Goal: Task Accomplishment & Management: Manage account settings

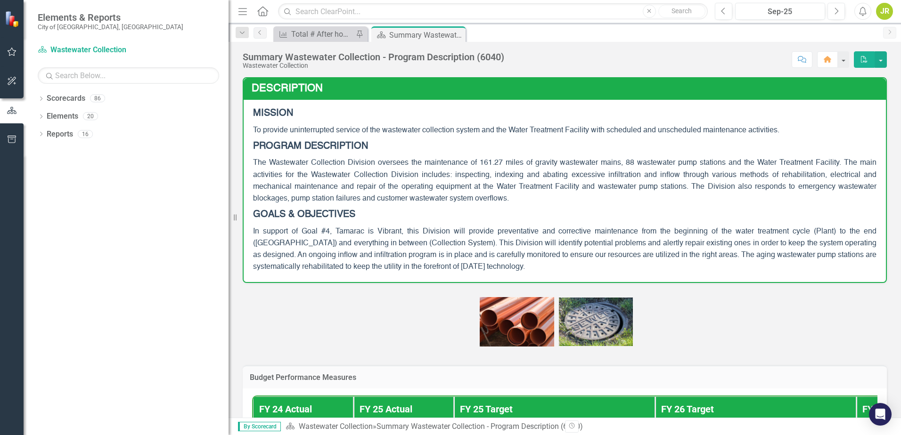
drag, startPoint x: 142, startPoint y: 197, endPoint x: 229, endPoint y: 196, distance: 86.7
click at [229, 196] on div "Resize" at bounding box center [233, 217] width 8 height 435
click at [43, 99] on icon "Dropdown" at bounding box center [41, 99] width 7 height 5
click at [45, 117] on icon "Dropdown" at bounding box center [45, 116] width 7 height 6
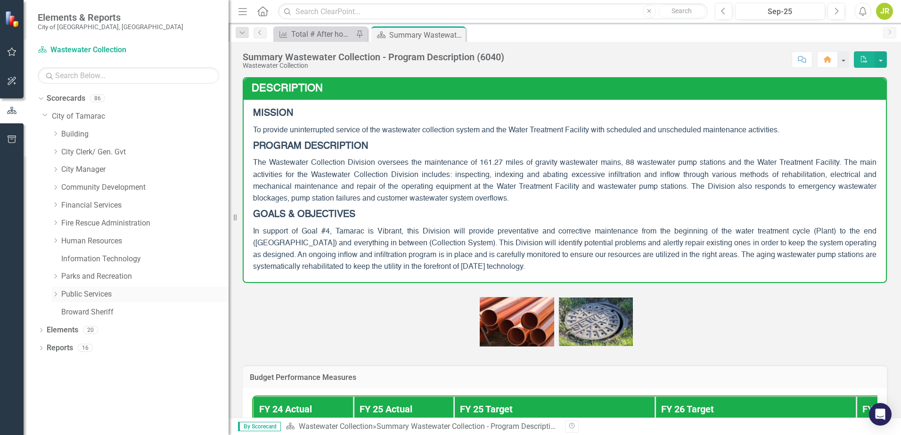
click at [57, 295] on icon "Dropdown" at bounding box center [55, 295] width 7 height 6
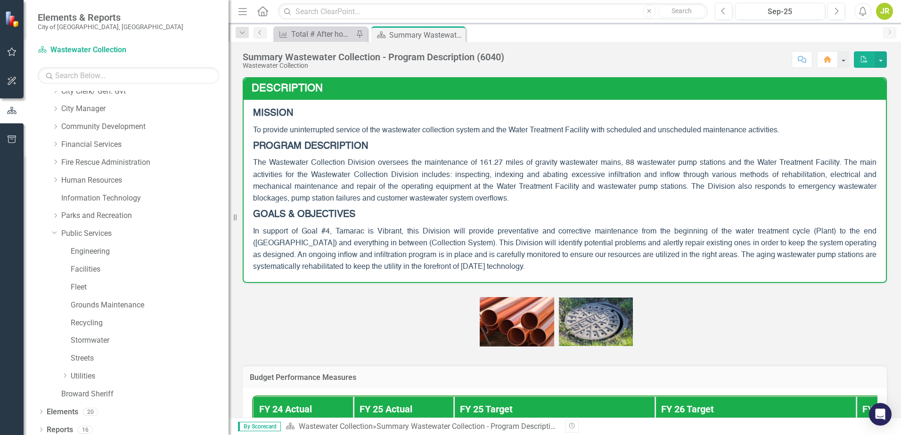
scroll to position [66, 0]
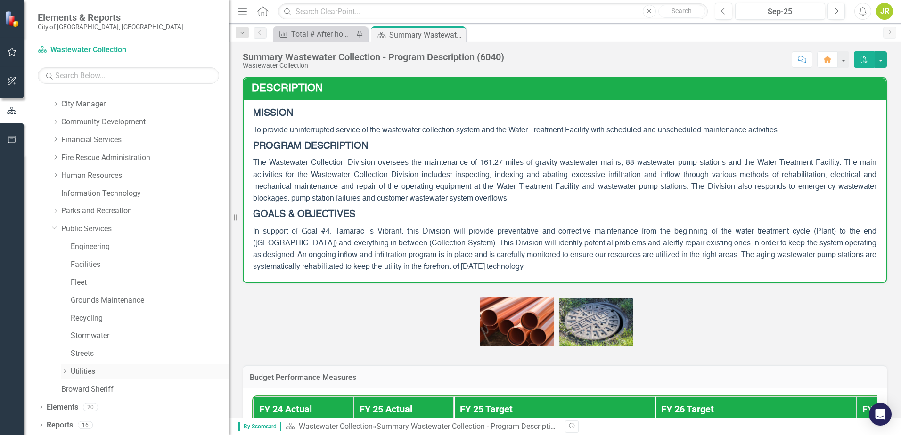
click at [65, 372] on icon "Dropdown" at bounding box center [64, 372] width 7 height 6
click at [75, 390] on icon at bounding box center [75, 389] width 2 height 5
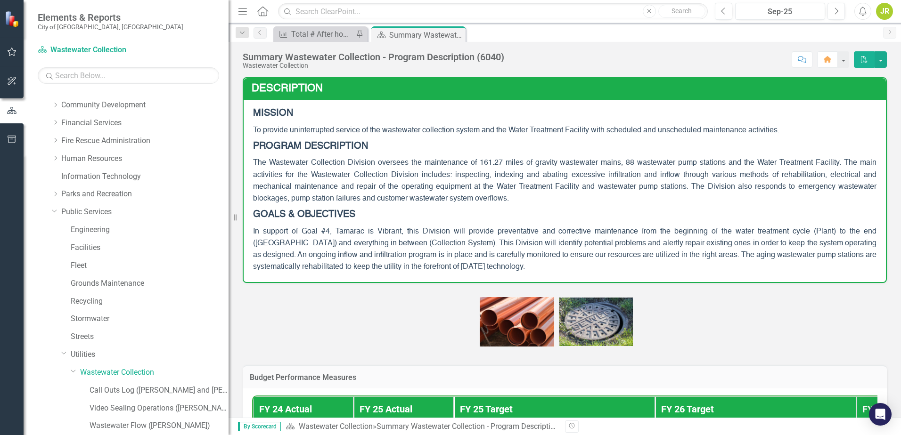
scroll to position [113, 0]
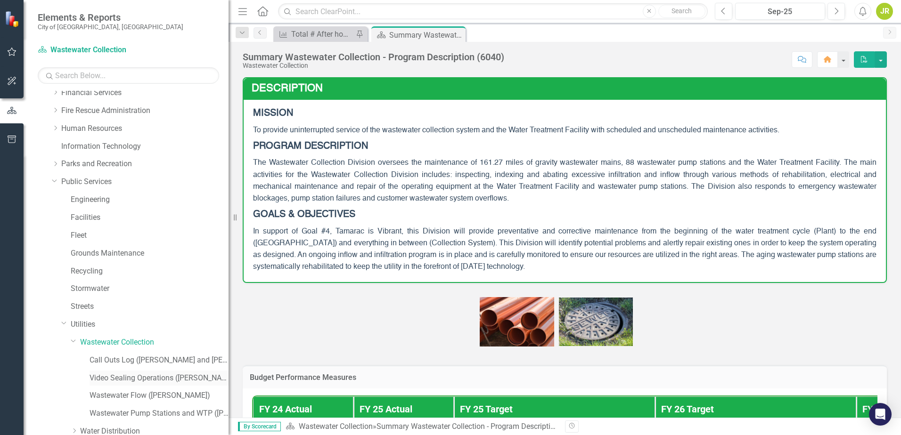
click at [125, 377] on link "Video Sealing Operations ([PERSON_NAME])" at bounding box center [159, 378] width 139 height 11
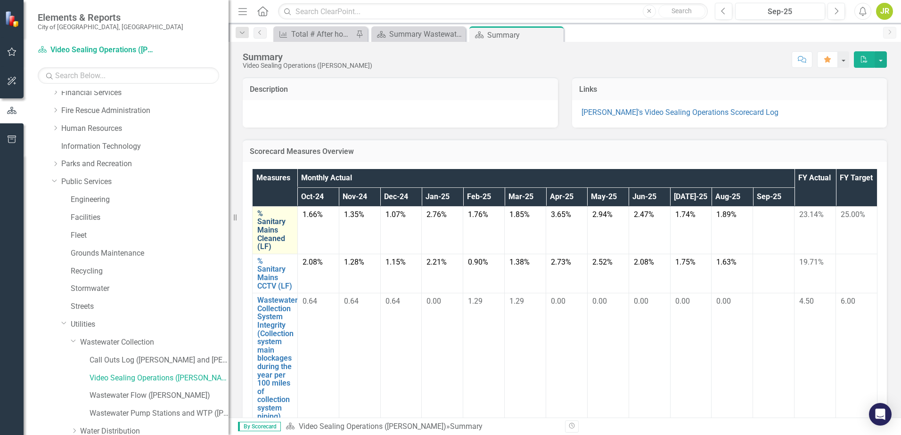
click at [272, 230] on link "% Sanitary Mains Cleaned (LF)" at bounding box center [274, 230] width 35 height 41
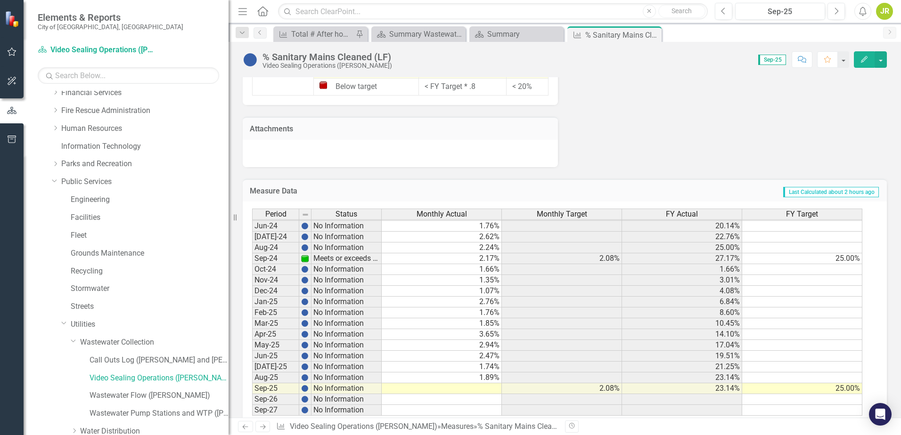
scroll to position [754, 0]
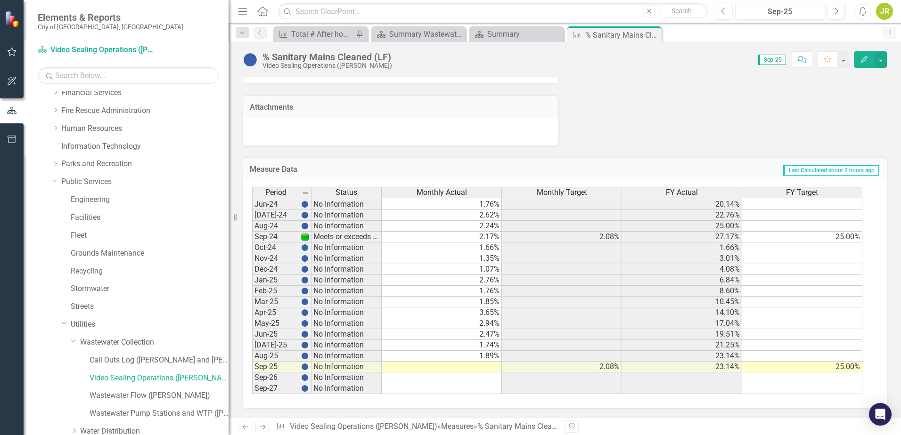
click at [494, 370] on tbody "Apr-23 Meets or exceeds target 2.64% 2.08% 15.06% 25.00% May-23 Slightly below …" at bounding box center [557, 220] width 610 height 347
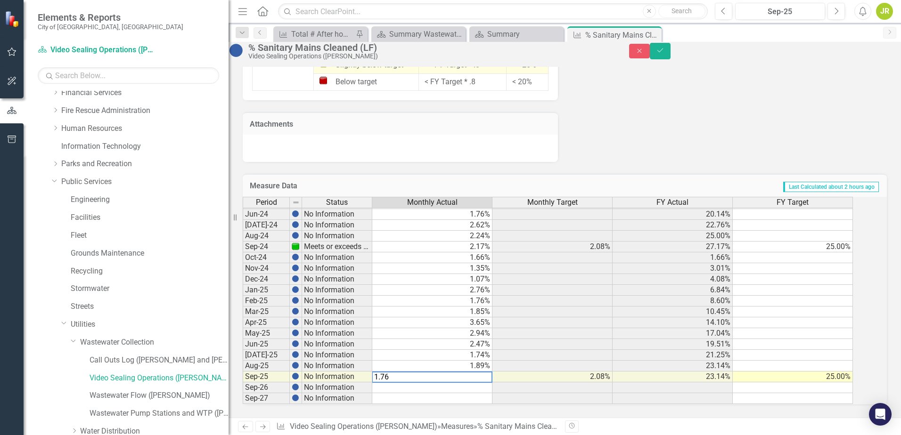
type textarea "1.76"
click at [467, 383] on td at bounding box center [432, 388] width 120 height 11
click at [664, 54] on icon "Save" at bounding box center [660, 50] width 8 height 7
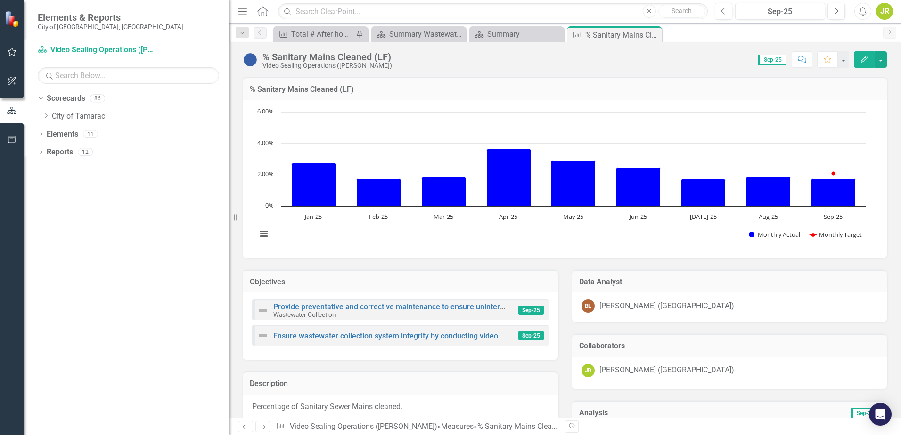
scroll to position [0, 0]
click at [519, 33] on div "Summary" at bounding box center [518, 34] width 62 height 12
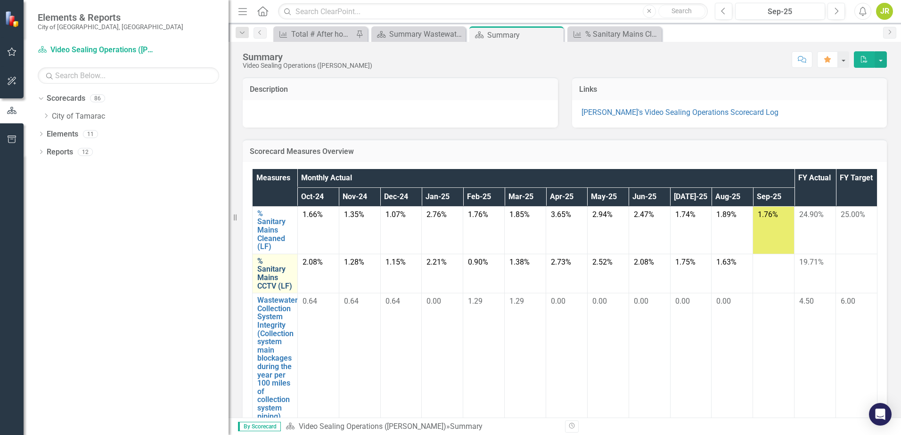
click at [273, 279] on link "% Sanitary Mains CCTV (LF)" at bounding box center [274, 273] width 35 height 33
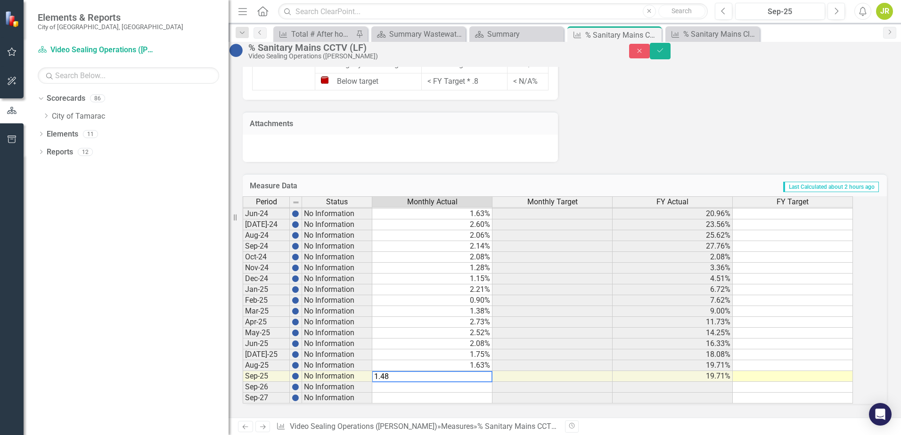
type textarea "1.48"
click at [243, 385] on div "Period Status Monthly Actual Monthly Target FY Actual FY Target May-23 Slightly…" at bounding box center [243, 230] width 0 height 348
click at [664, 54] on icon "Save" at bounding box center [660, 50] width 8 height 7
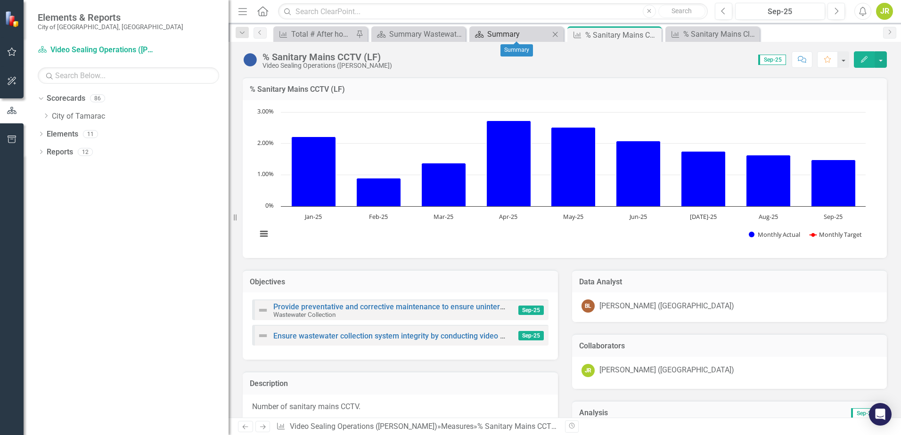
click at [511, 34] on div "Summary" at bounding box center [518, 34] width 62 height 12
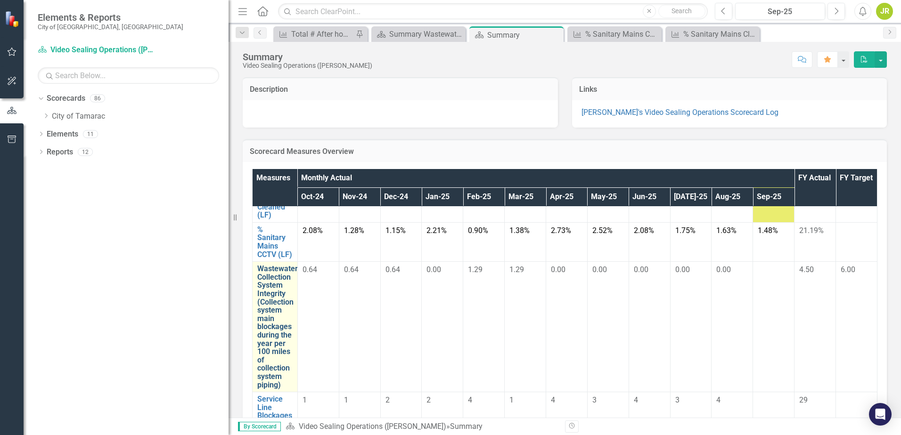
scroll to position [47, 0]
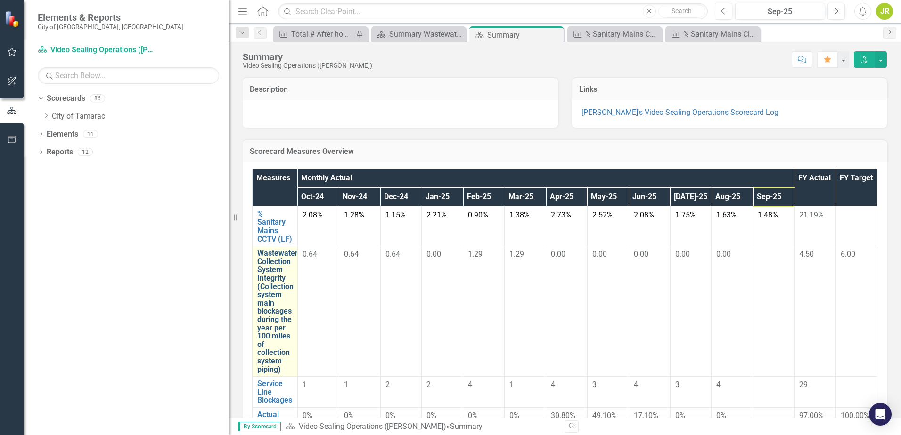
click at [268, 324] on link "Wastewater Collection System Integrity (Collection system main blockages during…" at bounding box center [277, 311] width 41 height 124
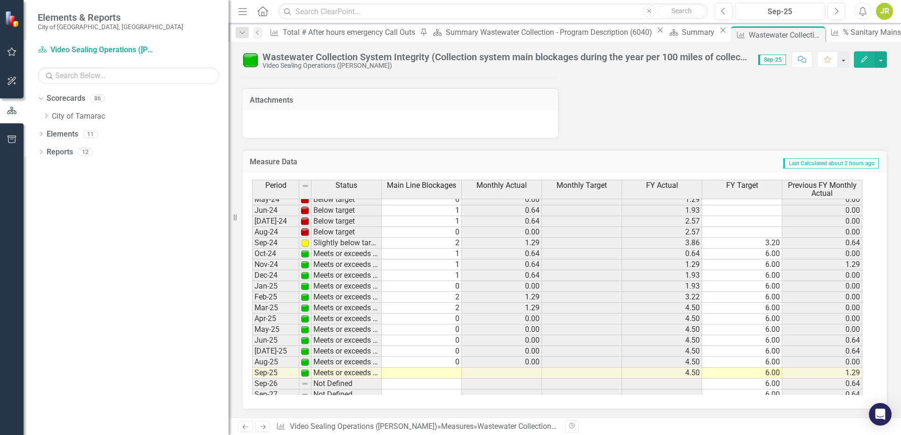
scroll to position [346, 0]
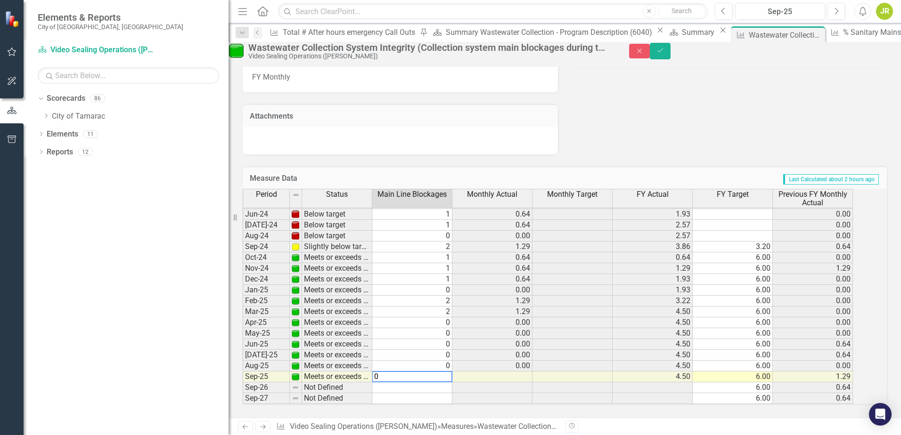
type textarea "0"
click at [243, 385] on div "Period Status Main Line Blockages Monthly Actual Monthly Target FY Actual FY Ta…" at bounding box center [243, 227] width 0 height 356
click at [664, 54] on icon "Save" at bounding box center [660, 50] width 8 height 7
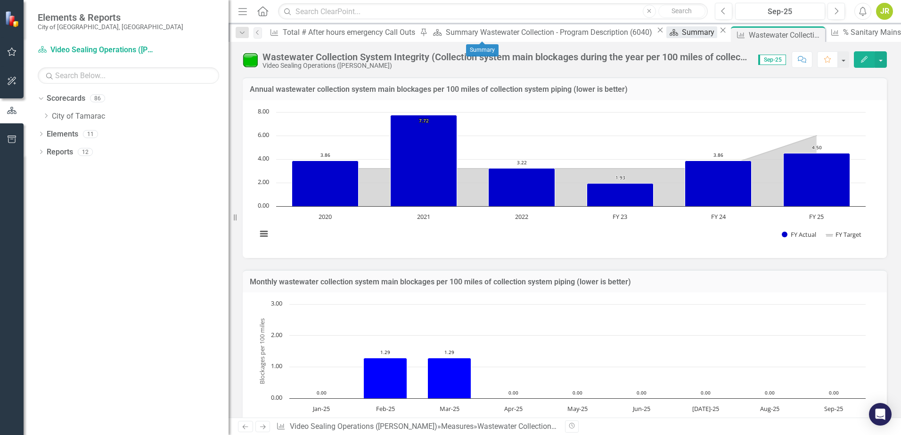
click at [682, 38] on div "Summary" at bounding box center [699, 32] width 35 height 12
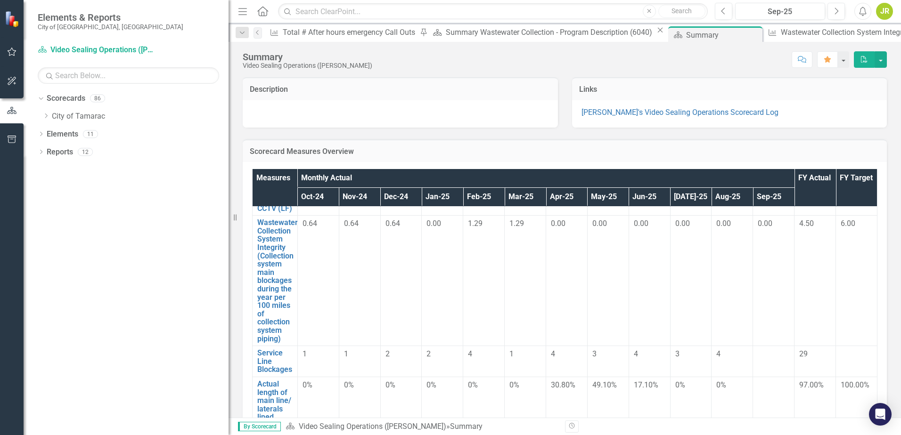
scroll to position [94, 0]
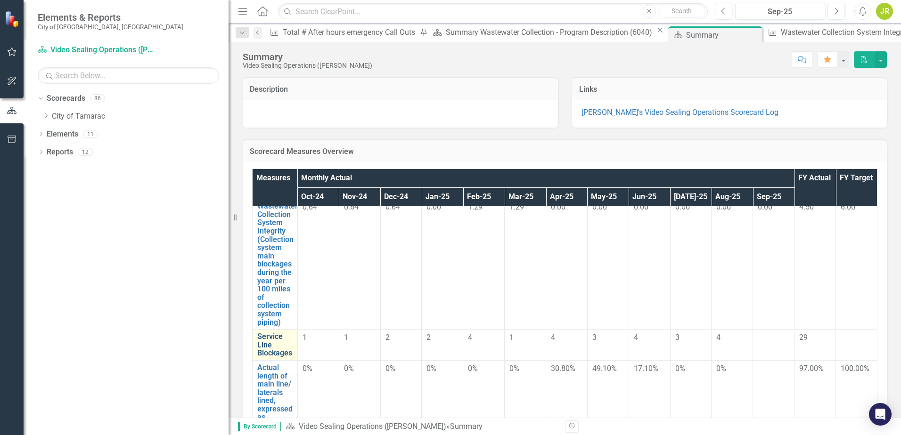
click at [270, 351] on link "Service Line Blockages" at bounding box center [274, 345] width 35 height 25
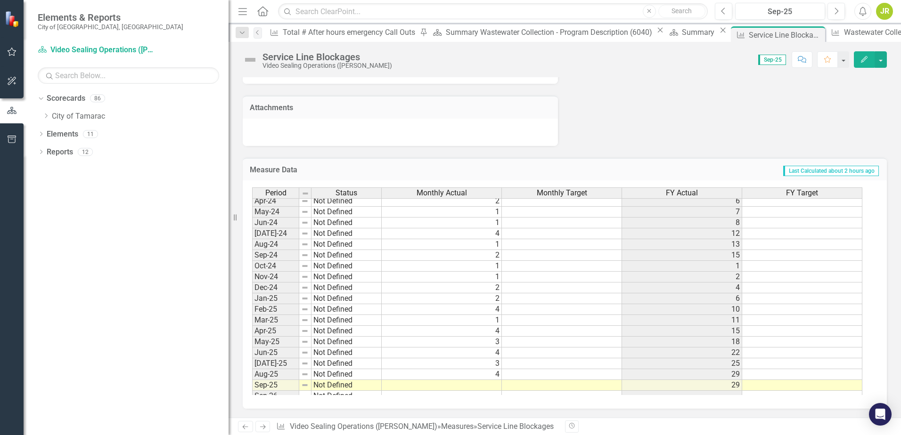
scroll to position [346, 0]
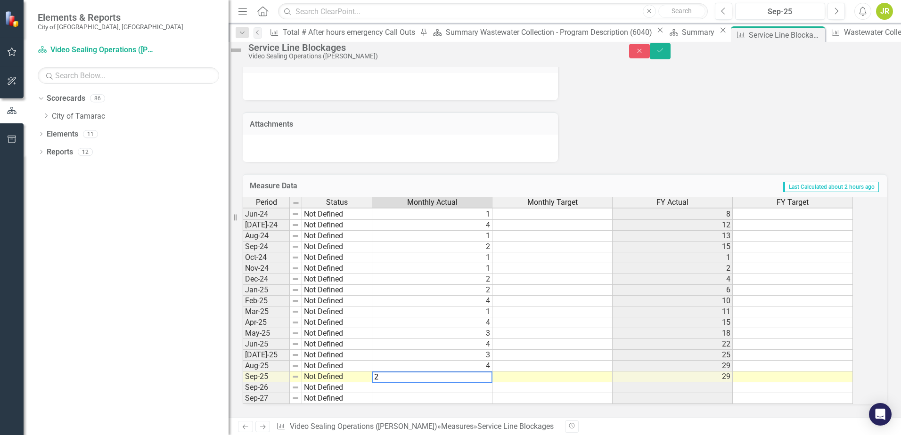
type textarea "2"
click at [243, 385] on div "Period Status Monthly Actual Monthly Target FY Actual FY Target May-23 Not Defi…" at bounding box center [243, 231] width 0 height 348
click at [664, 54] on icon "Save" at bounding box center [660, 50] width 8 height 7
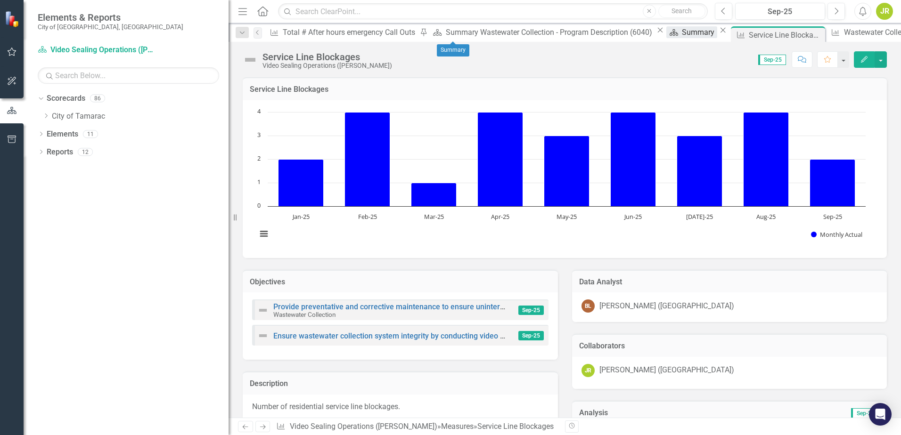
click at [682, 33] on div "Summary" at bounding box center [699, 32] width 35 height 12
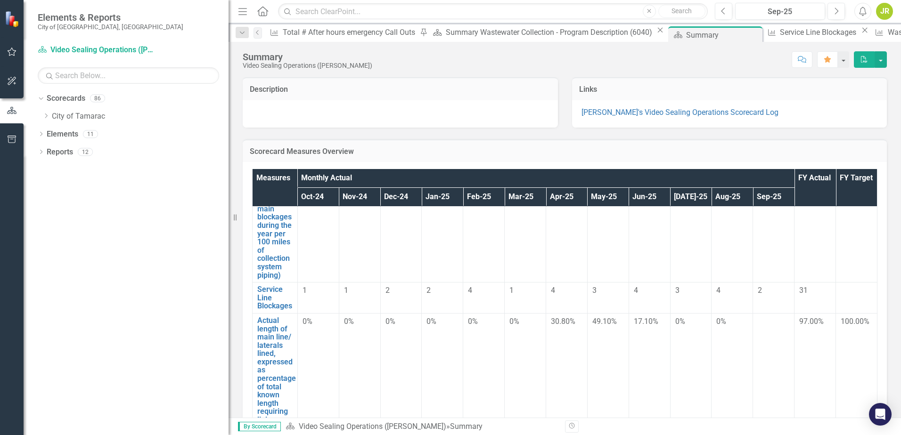
scroll to position [188, 0]
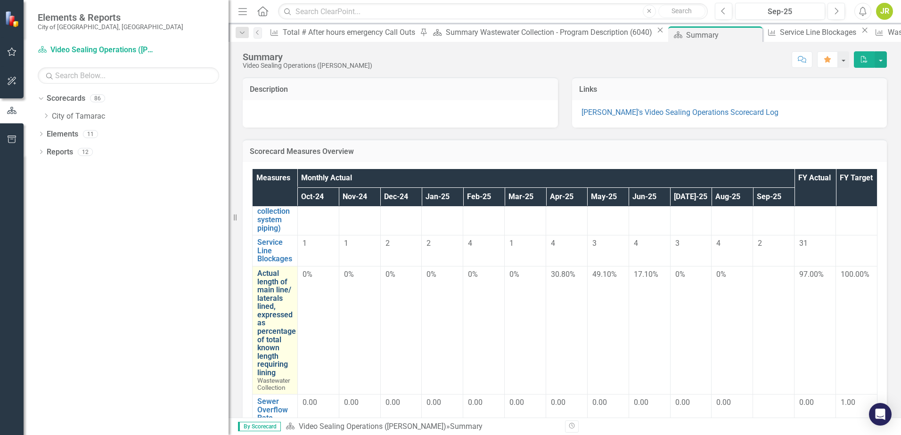
click at [285, 346] on link "Actual length of main line/ laterals lined, expressed as percentage of total kn…" at bounding box center [276, 324] width 39 height 108
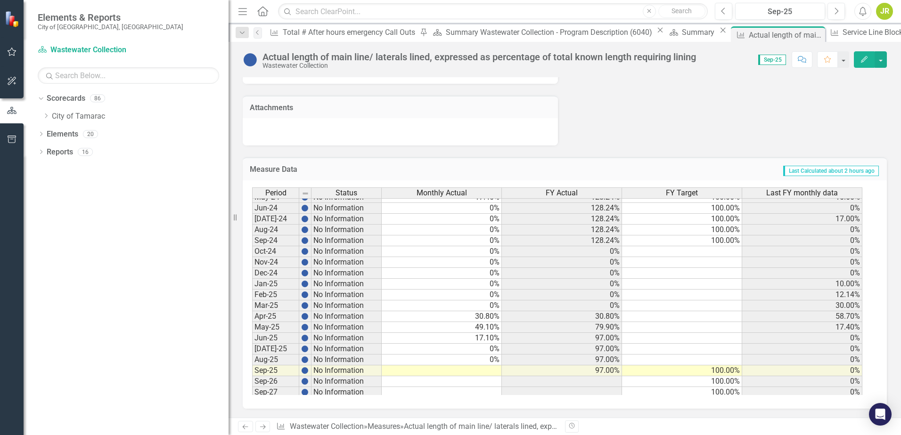
scroll to position [346, 0]
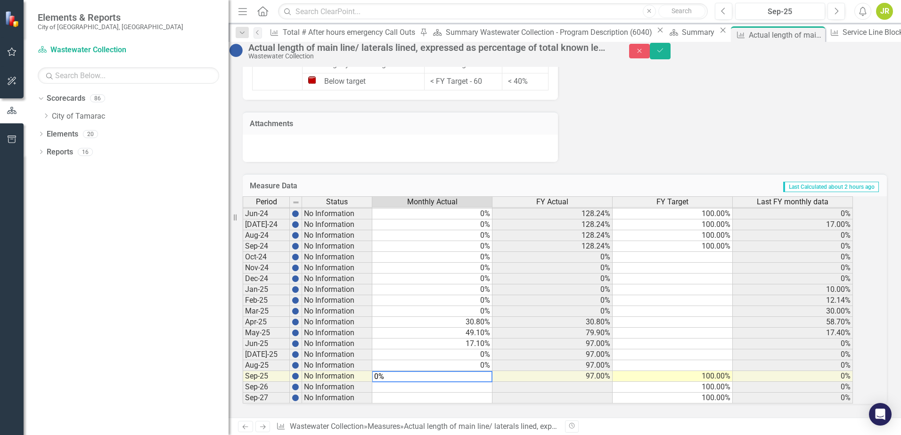
click at [455, 382] on td at bounding box center [432, 387] width 120 height 11
type textarea "0"
click at [435, 383] on td at bounding box center [432, 387] width 120 height 11
click at [664, 54] on icon "Save" at bounding box center [660, 50] width 8 height 7
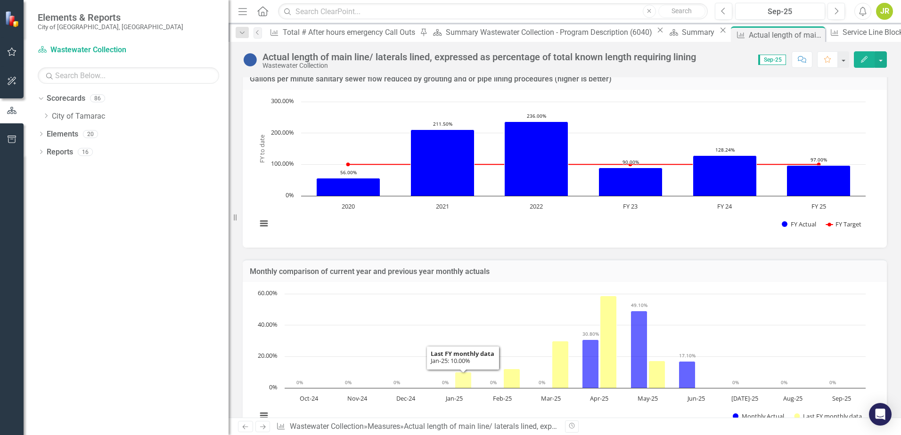
scroll to position [0, 0]
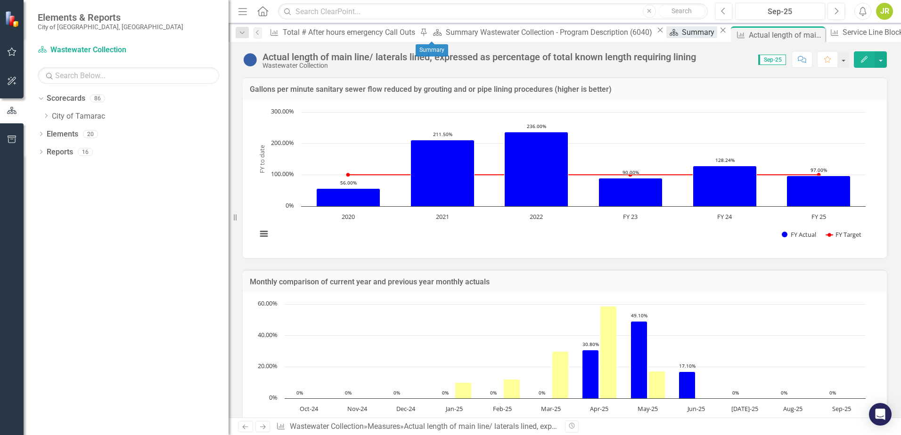
click at [682, 34] on div "Summary" at bounding box center [699, 32] width 35 height 12
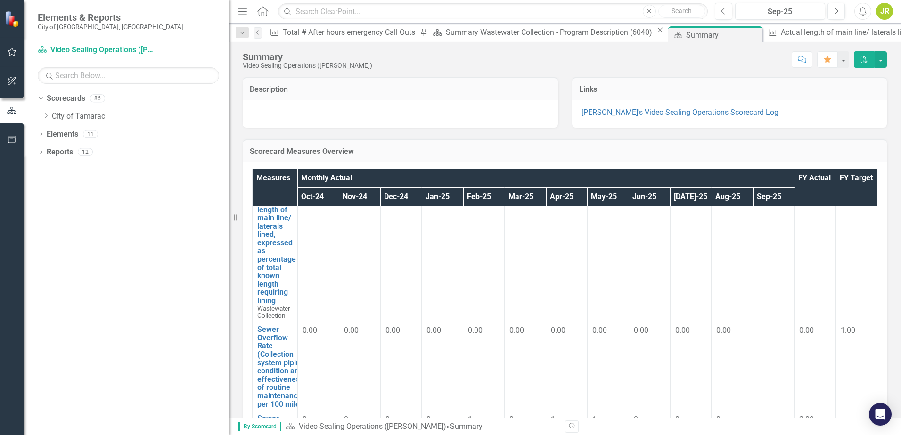
scroll to position [283, 0]
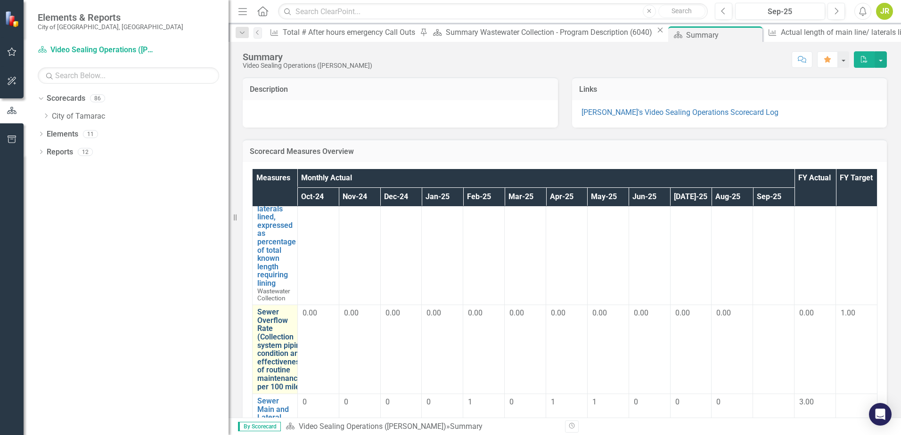
click at [270, 353] on link "Sewer Overflow Rate (Collection system piping condition and effectiveness of ro…" at bounding box center [280, 349] width 47 height 83
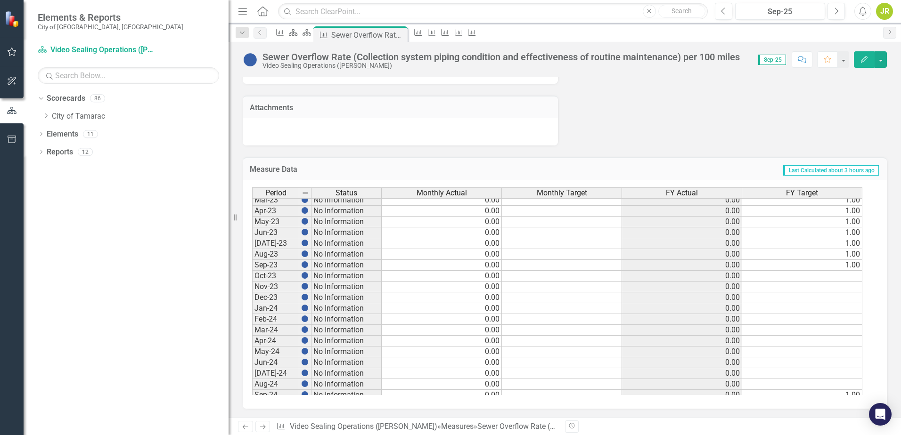
scroll to position [225, 0]
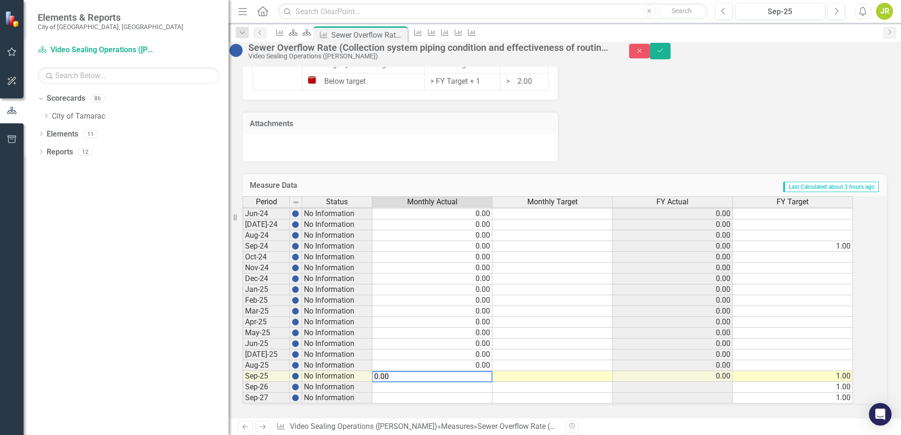
type textarea "0.00"
click at [462, 393] on td at bounding box center [432, 398] width 120 height 11
click at [664, 54] on icon "Save" at bounding box center [660, 50] width 8 height 7
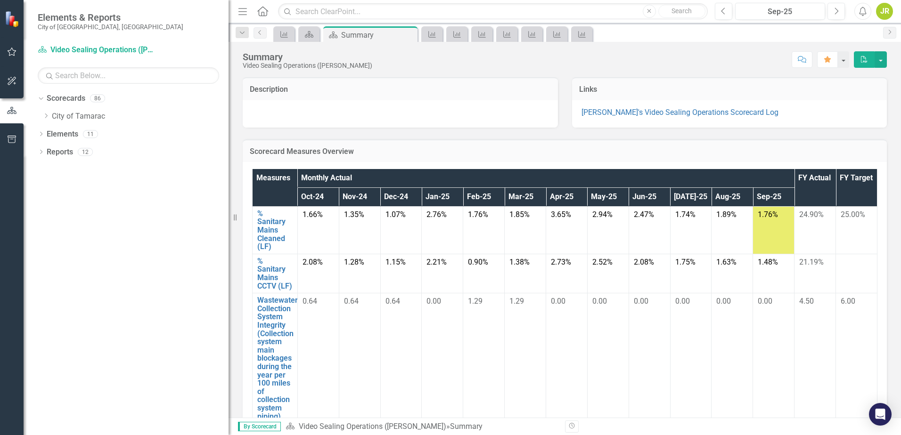
scroll to position [295, 0]
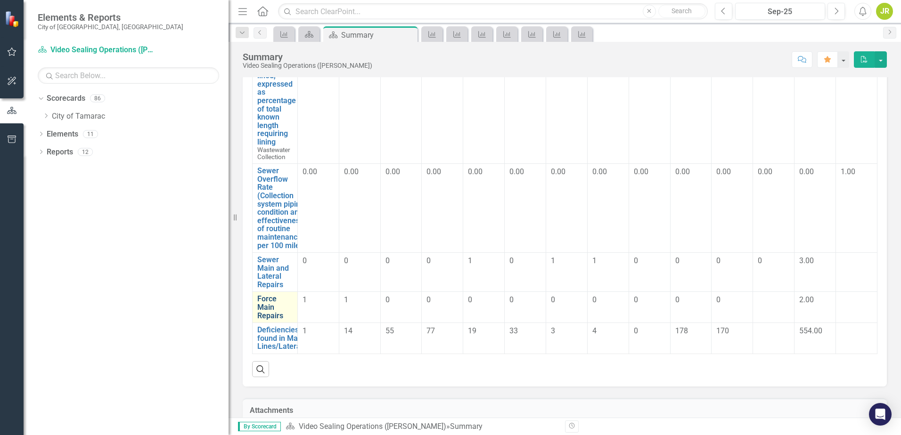
click at [262, 308] on link "Force Main Repairs" at bounding box center [274, 307] width 35 height 25
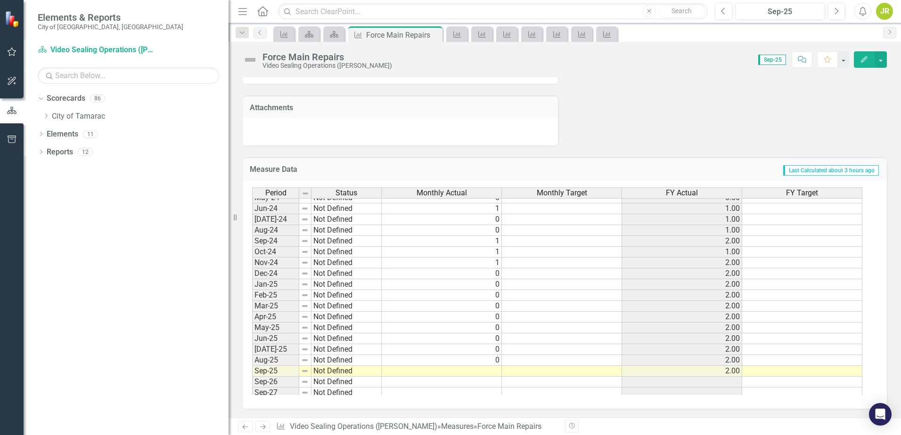
scroll to position [346, 0]
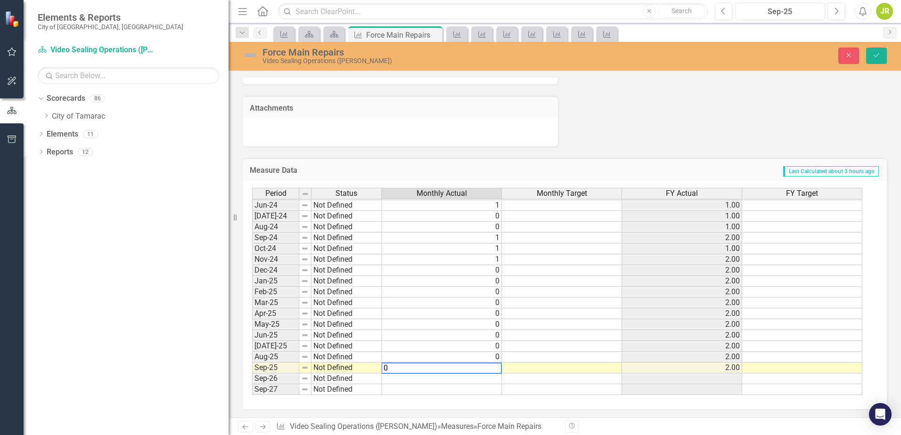
type textarea "0"
click at [456, 381] on td at bounding box center [442, 379] width 120 height 11
click at [872, 54] on button "Save" at bounding box center [876, 56] width 21 height 16
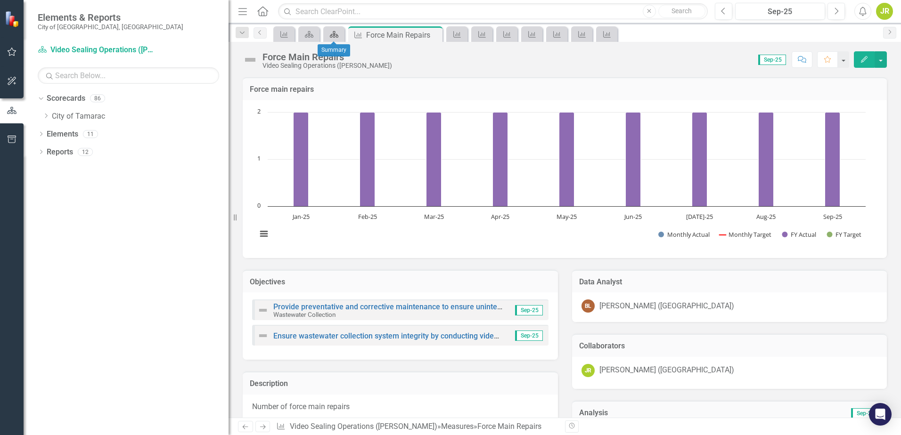
click at [336, 33] on icon "Scorecard" at bounding box center [333, 35] width 9 height 8
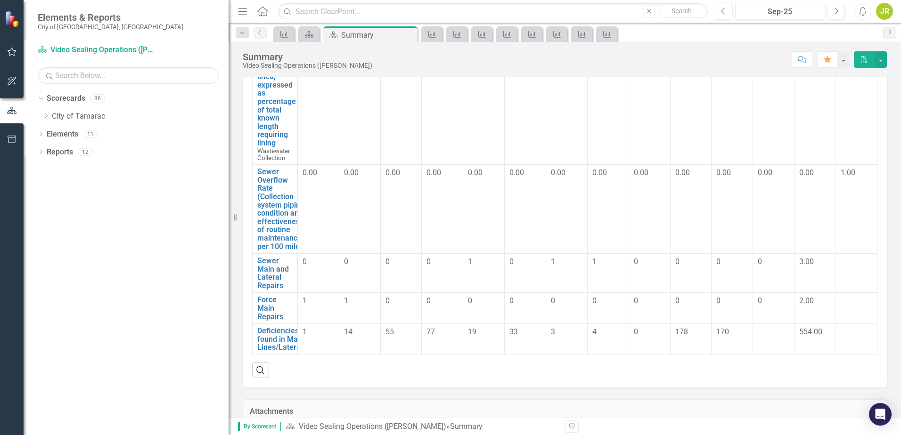
scroll to position [141, 0]
click at [273, 347] on link "Deficiencies found in Main Lines/Laterals" at bounding box center [281, 338] width 49 height 25
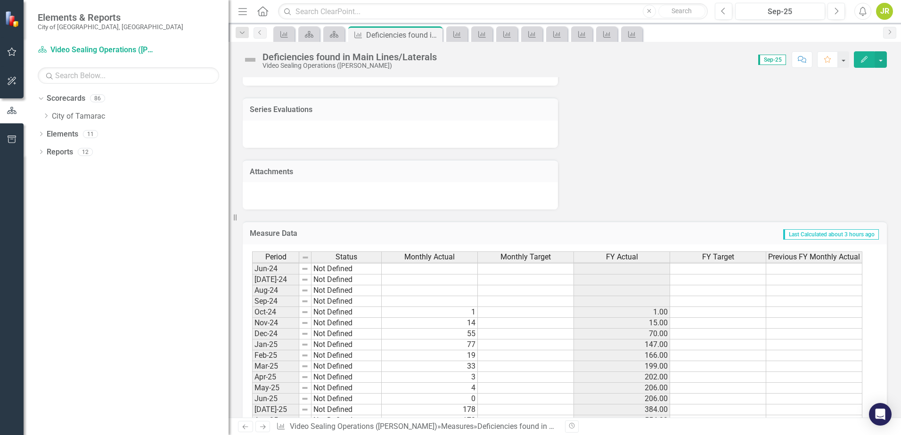
scroll to position [394, 0]
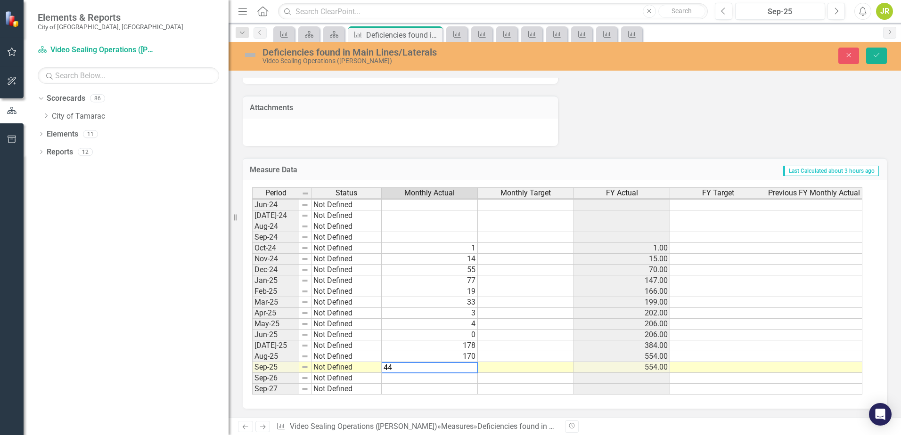
type textarea "44"
click at [473, 389] on td at bounding box center [430, 389] width 96 height 11
click at [880, 57] on icon "Save" at bounding box center [876, 55] width 8 height 7
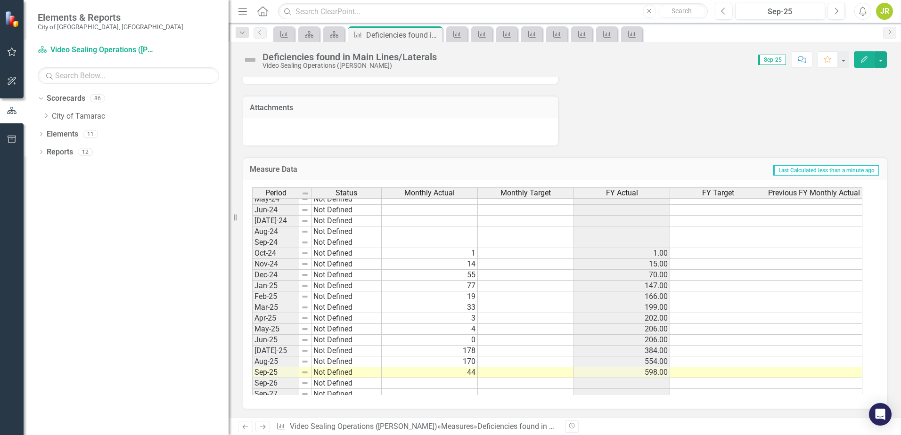
scroll to position [346, 0]
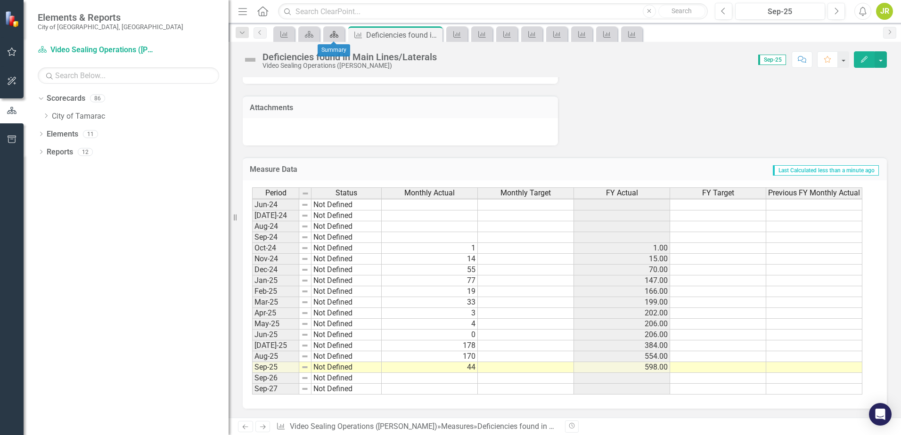
click at [334, 36] on icon "Scorecard" at bounding box center [333, 35] width 9 height 8
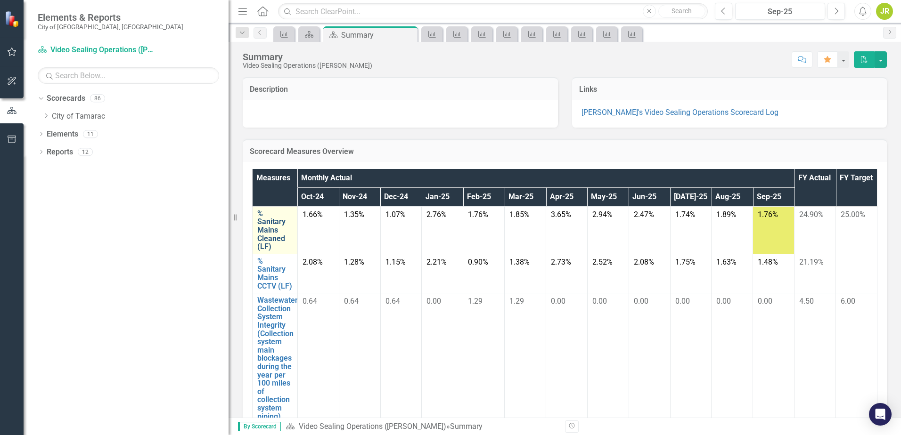
click at [271, 228] on link "% Sanitary Mains Cleaned (LF)" at bounding box center [274, 230] width 35 height 41
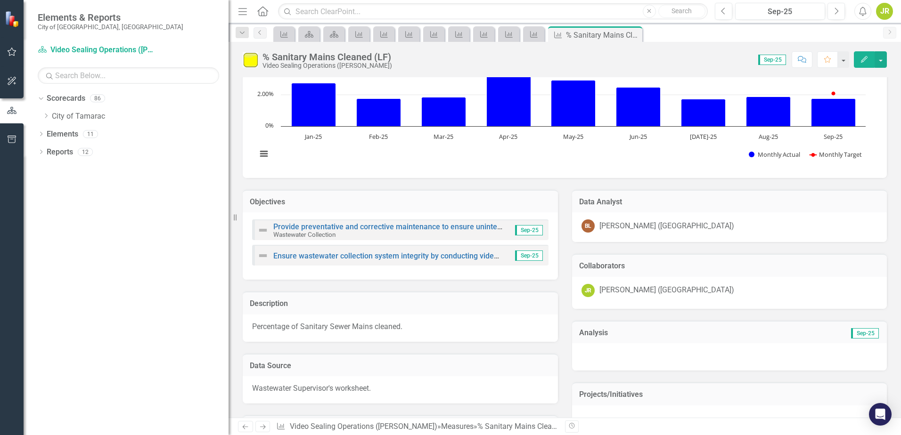
scroll to position [141, 0]
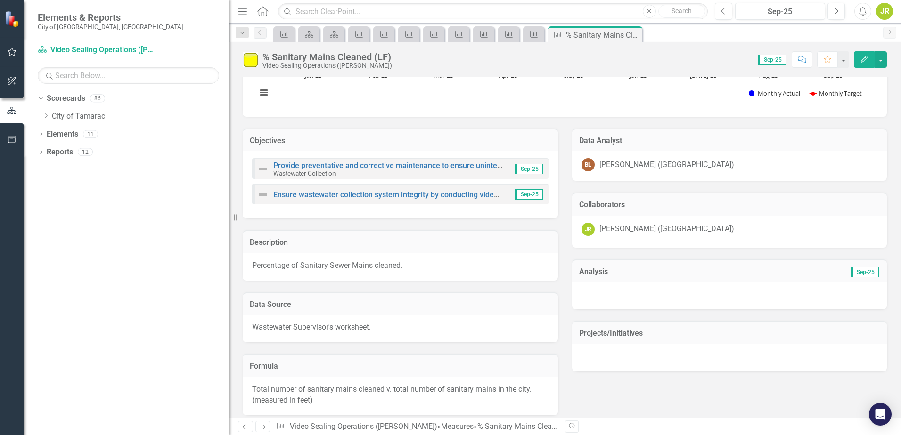
click at [587, 293] on div at bounding box center [729, 295] width 315 height 27
click at [602, 294] on div at bounding box center [729, 295] width 315 height 27
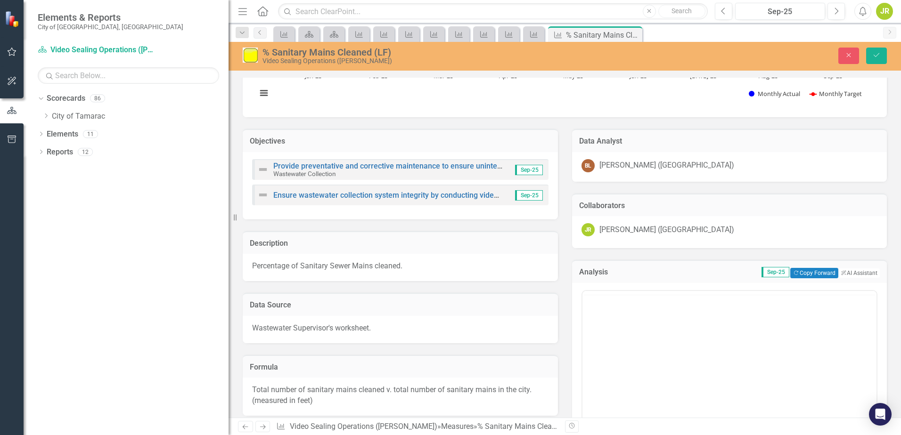
scroll to position [0, 0]
click at [126, 232] on div "Dropdown Scorecards 86 Dropdown City of Tamarac Dropdown Building Certificate o…" at bounding box center [126, 263] width 205 height 344
click at [331, 34] on icon "Scorecard" at bounding box center [333, 35] width 9 height 8
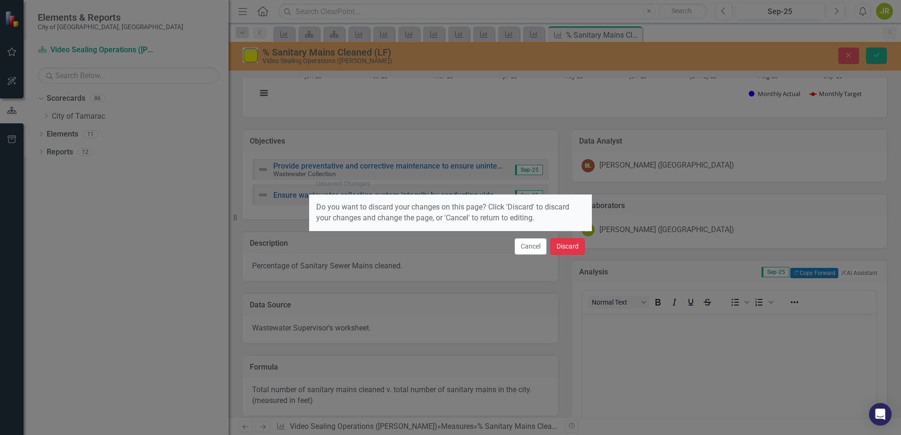
click at [559, 245] on button "Discard" at bounding box center [567, 246] width 34 height 16
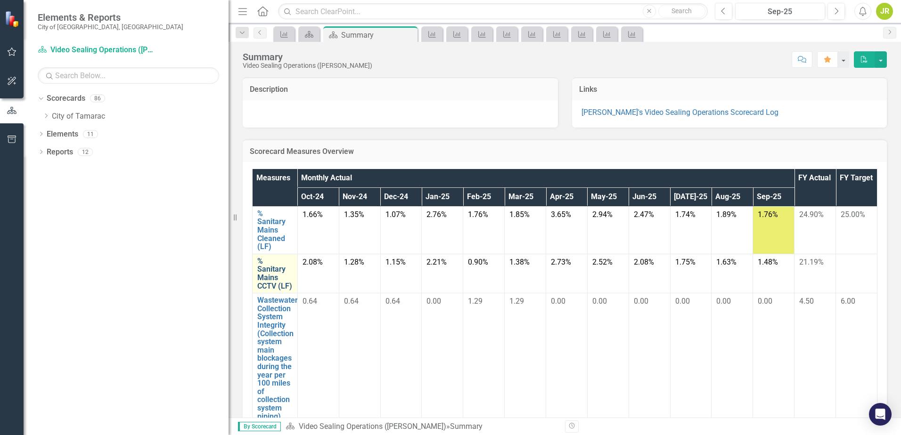
click at [273, 272] on link "% Sanitary Mains CCTV (LF)" at bounding box center [274, 273] width 35 height 33
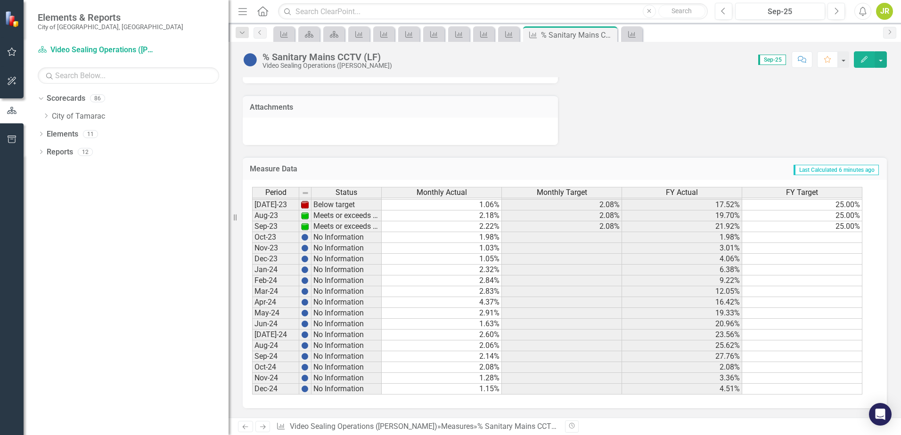
scroll to position [158, 0]
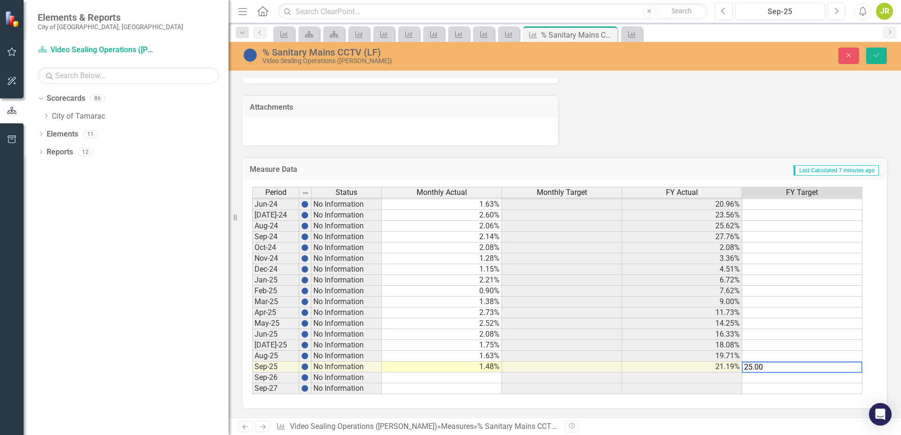
type textarea "25.00"
click at [874, 55] on icon "Save" at bounding box center [876, 55] width 8 height 7
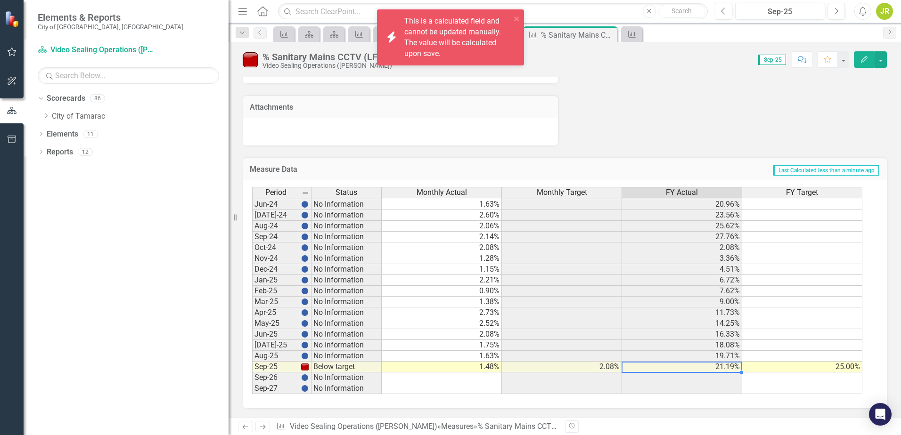
click at [774, 364] on td "25.00%" at bounding box center [802, 367] width 120 height 11
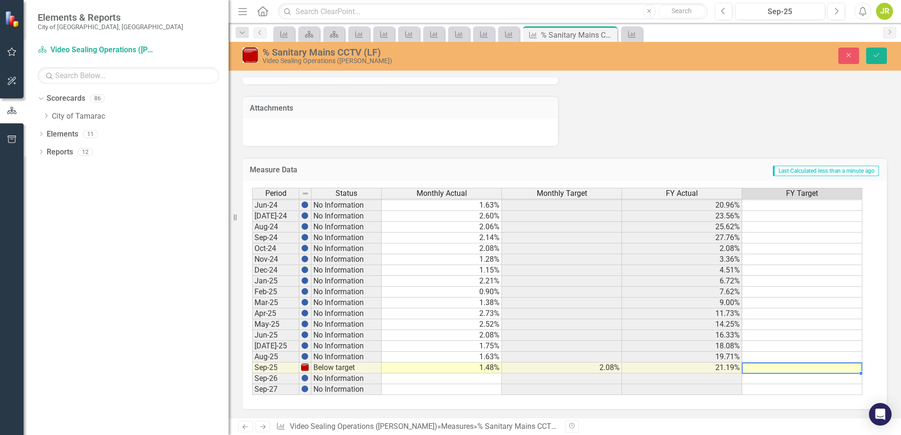
click at [672, 326] on td "14.25%" at bounding box center [682, 324] width 120 height 11
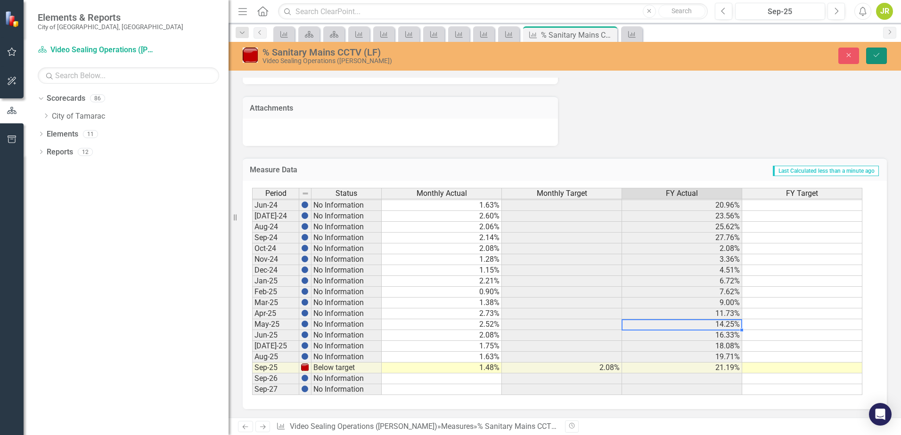
click at [871, 53] on button "Save" at bounding box center [876, 56] width 21 height 16
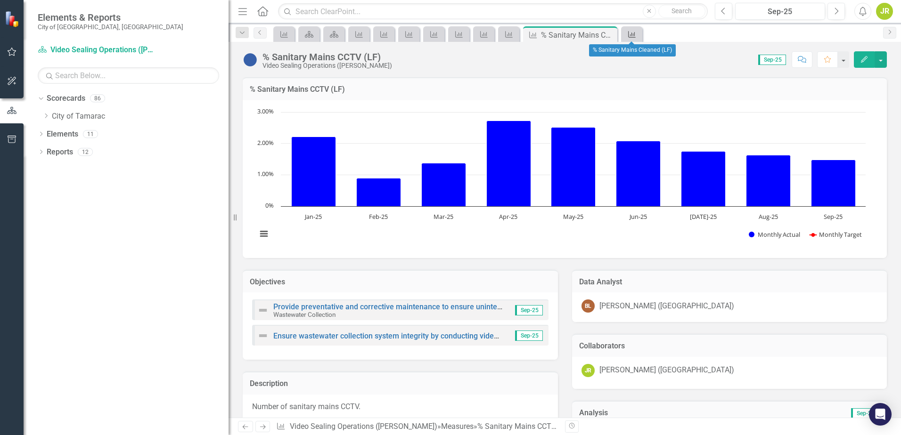
click at [634, 39] on div "Measure" at bounding box center [629, 34] width 13 height 12
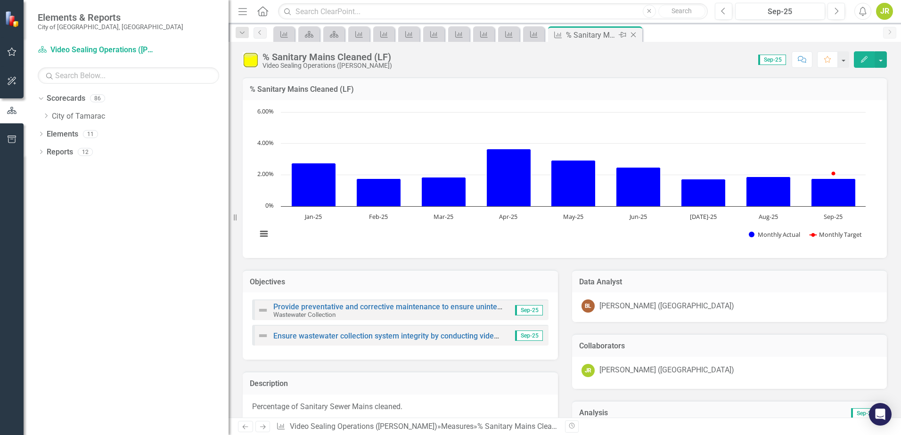
click at [634, 35] on icon "Close" at bounding box center [633, 35] width 9 height 8
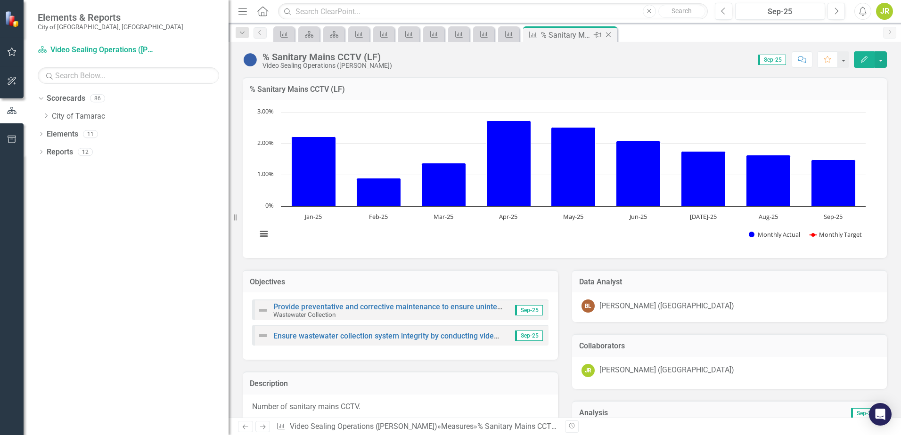
click at [610, 35] on icon "Close" at bounding box center [608, 35] width 9 height 8
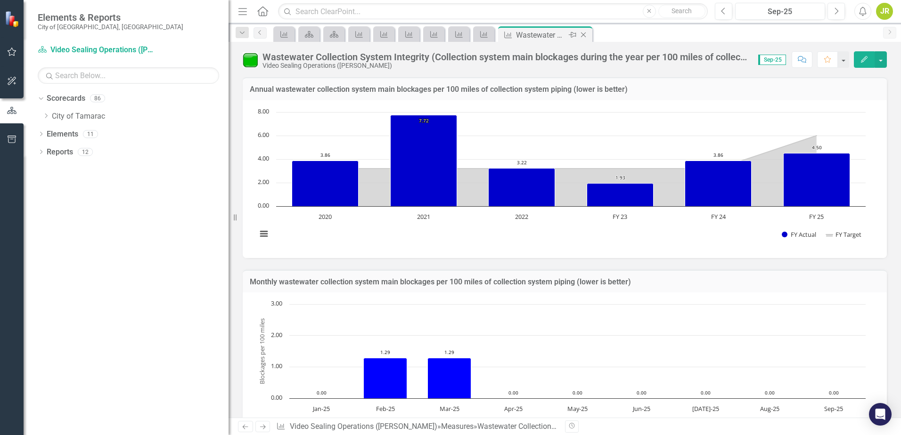
click at [584, 33] on icon "Close" at bounding box center [583, 35] width 9 height 8
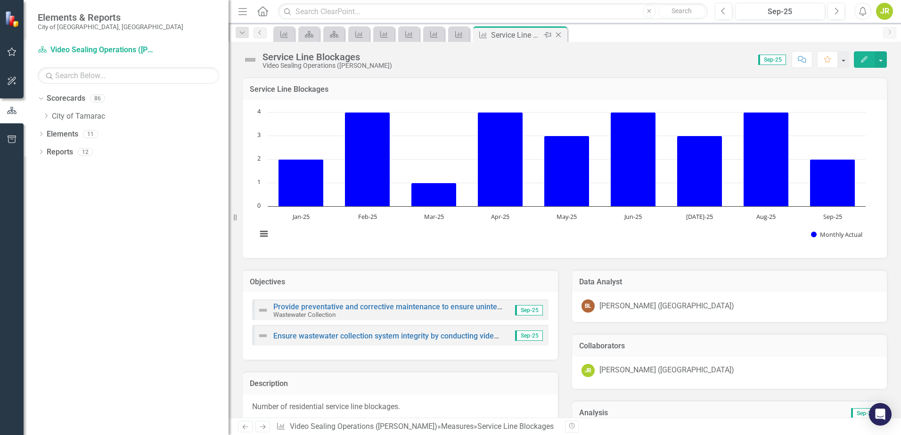
click at [556, 34] on icon "Close" at bounding box center [558, 35] width 9 height 8
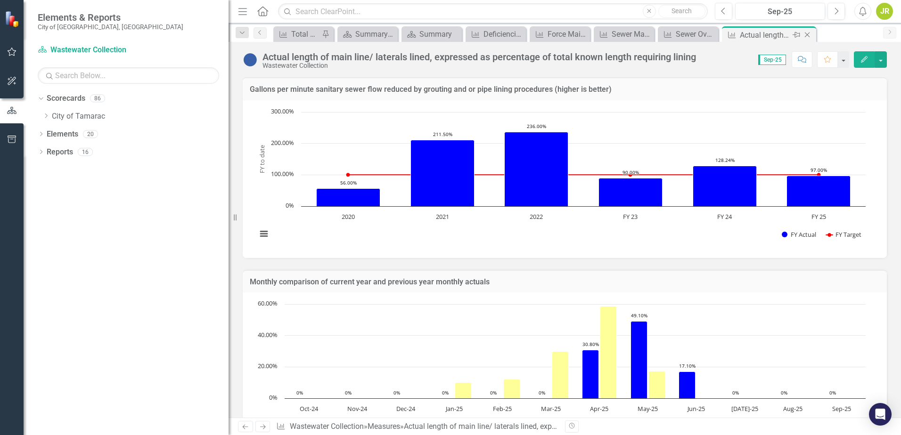
click at [808, 33] on icon "Close" at bounding box center [807, 35] width 9 height 8
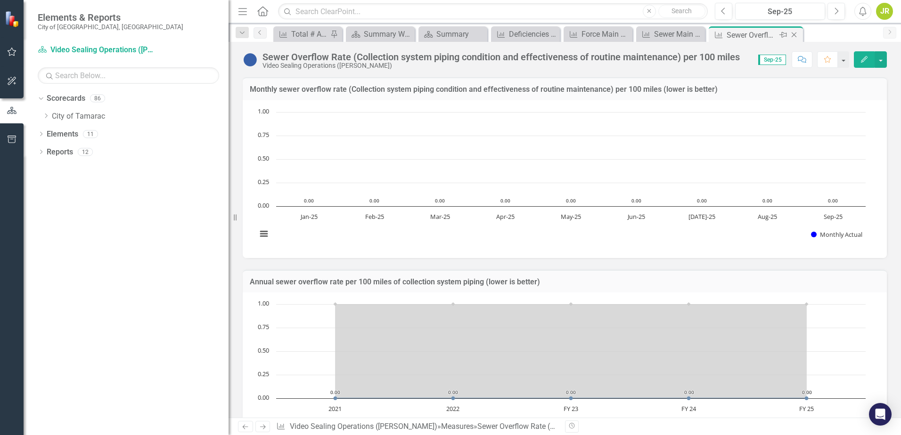
click at [797, 34] on icon "Close" at bounding box center [793, 35] width 9 height 8
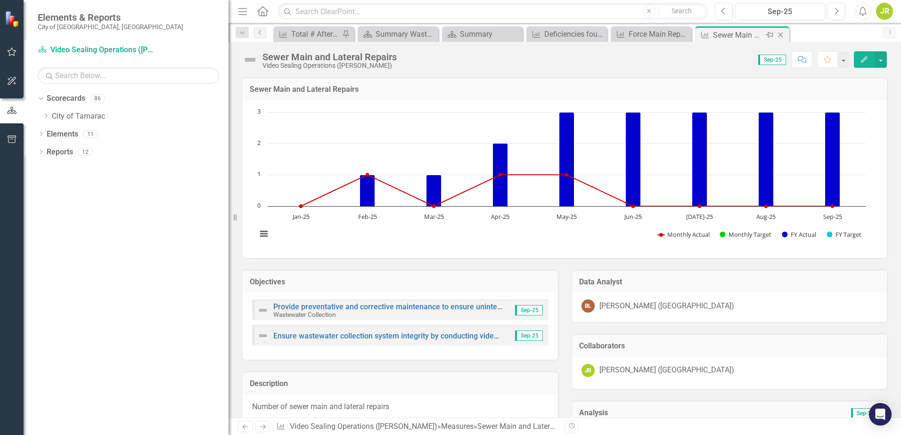
click at [781, 35] on icon "Close" at bounding box center [780, 35] width 9 height 8
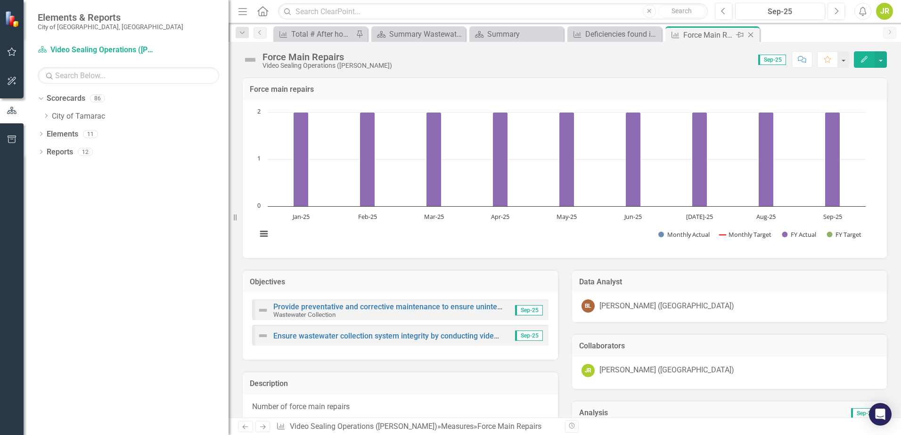
click at [751, 36] on icon "Close" at bounding box center [750, 35] width 9 height 8
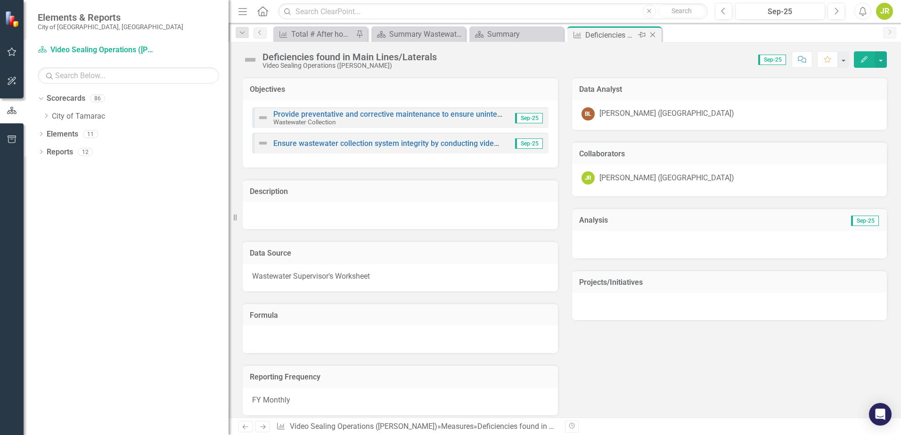
click at [654, 38] on icon "Close" at bounding box center [652, 35] width 9 height 8
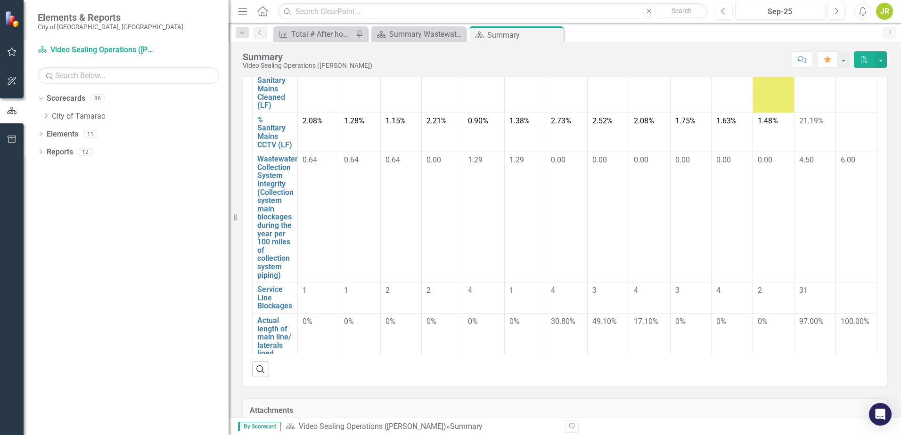
scroll to position [47, 0]
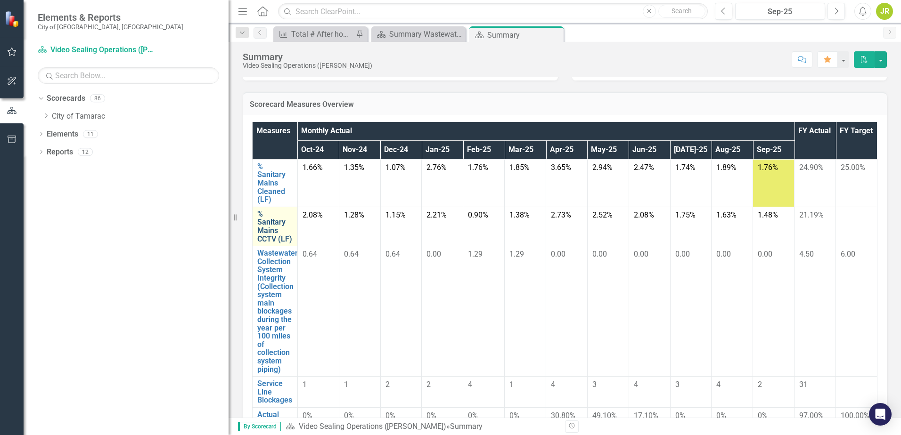
click at [266, 228] on link "% Sanitary Mains CCTV (LF)" at bounding box center [274, 226] width 35 height 33
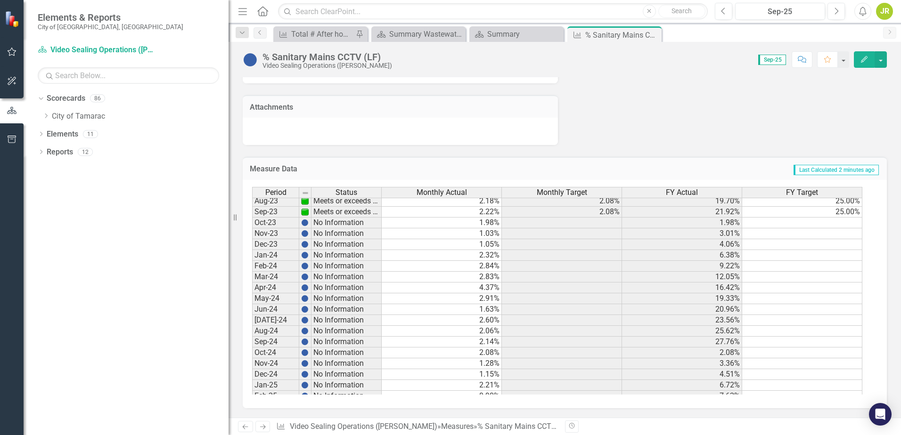
scroll to position [206, 0]
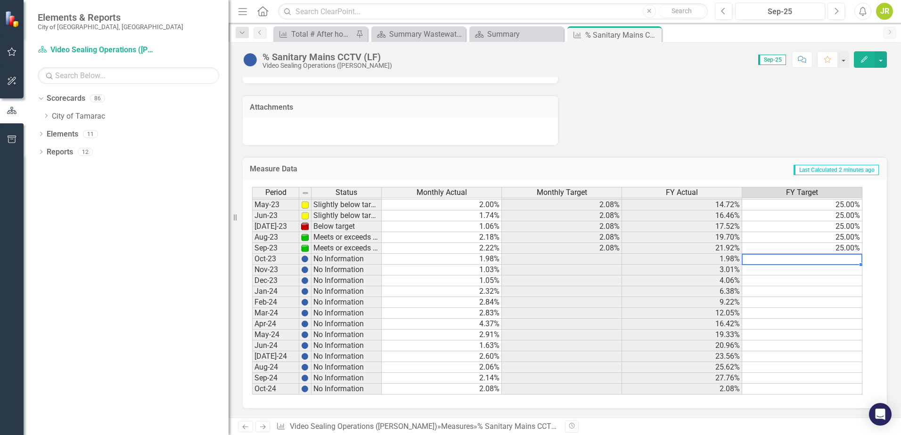
click at [821, 260] on td at bounding box center [802, 259] width 120 height 11
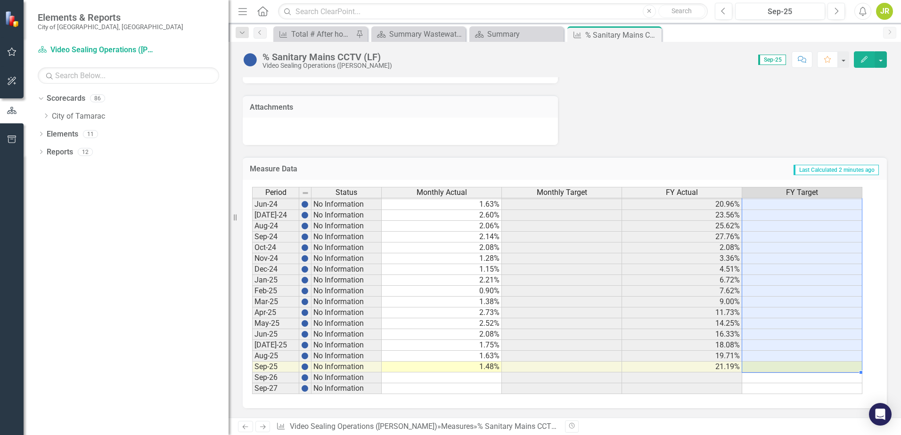
drag, startPoint x: 821, startPoint y: 260, endPoint x: 827, endPoint y: 364, distance: 103.9
click at [827, 364] on tbody "Feb-23 Below target 1.61% 2.08% 8.80% 25.00% Mar-23 Meets or exceeds target 2.1…" at bounding box center [557, 209] width 610 height 369
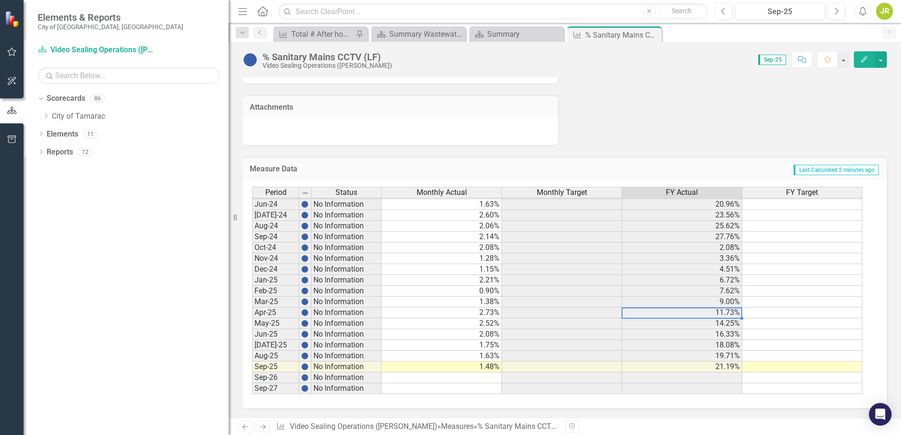
click at [658, 313] on td "11.73%" at bounding box center [682, 313] width 120 height 11
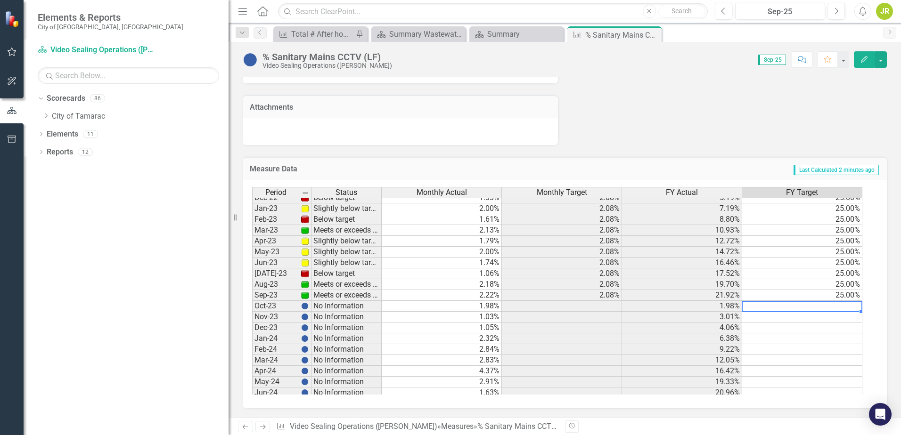
click at [841, 309] on td at bounding box center [802, 306] width 120 height 11
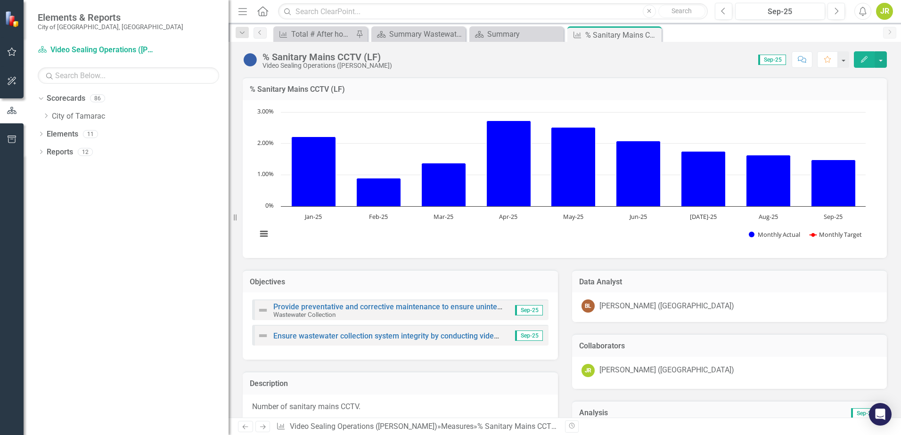
scroll to position [158, 0]
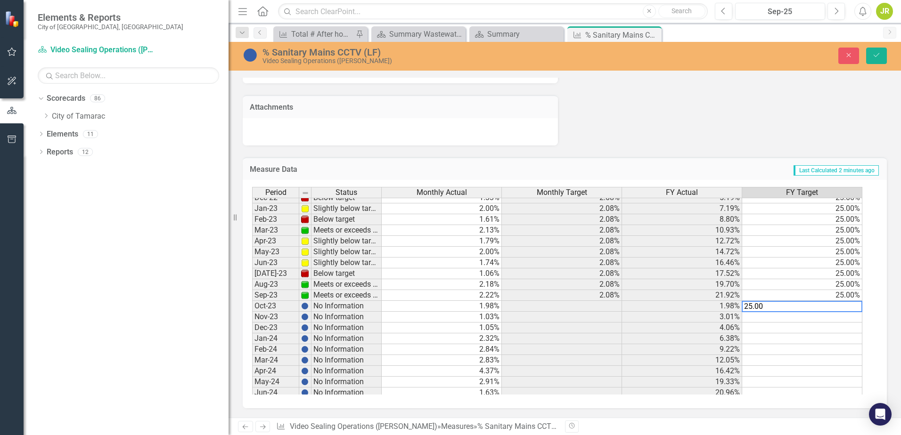
type textarea "25.00"
click at [822, 328] on td at bounding box center [802, 328] width 120 height 11
click at [825, 319] on td at bounding box center [802, 317] width 120 height 11
type textarea "25.00"
click at [815, 355] on td at bounding box center [802, 349] width 120 height 11
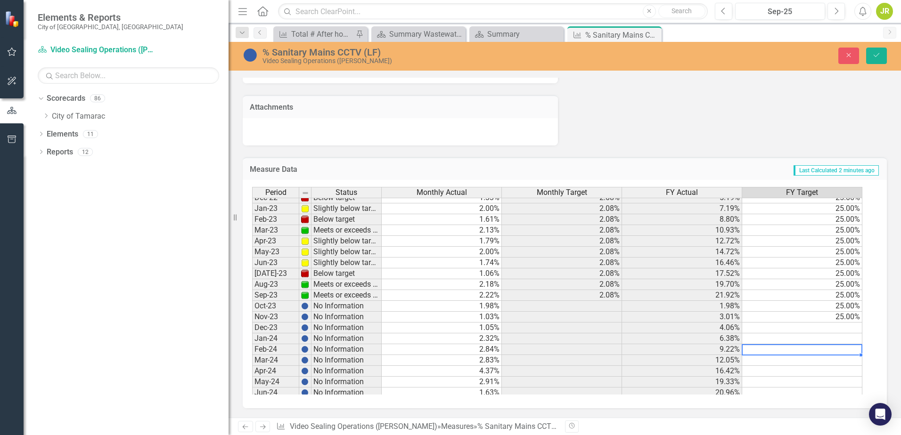
click at [831, 330] on td at bounding box center [802, 328] width 120 height 11
type textarea "25.00"
click at [832, 342] on td at bounding box center [802, 339] width 120 height 11
type textarea "25.00"
click at [831, 351] on td at bounding box center [802, 349] width 120 height 11
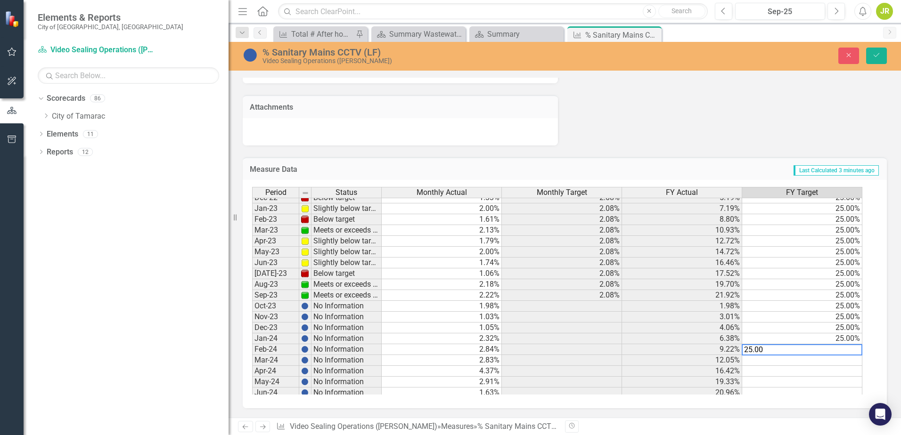
type textarea "25.00"
click at [829, 362] on td at bounding box center [802, 360] width 120 height 11
type textarea "25.00"
click at [830, 373] on td at bounding box center [802, 371] width 120 height 11
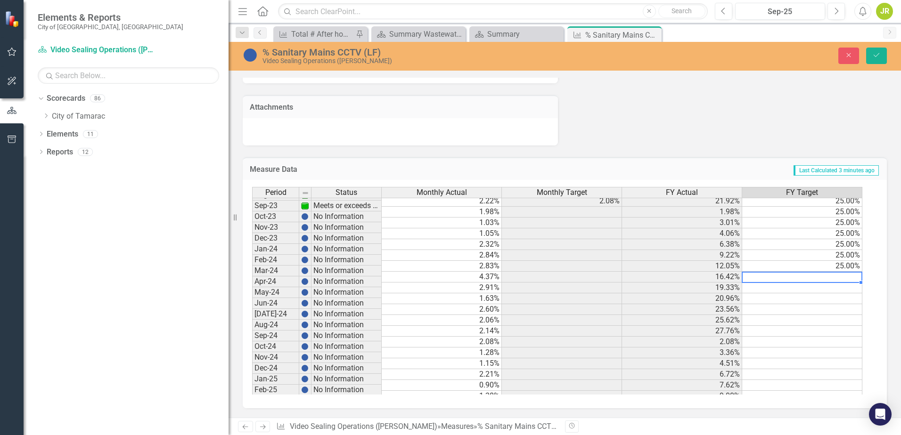
scroll to position [252, 0]
type textarea "25.00"
click at [812, 288] on td at bounding box center [802, 288] width 120 height 11
type textarea "25.00"
click at [808, 302] on td at bounding box center [802, 299] width 120 height 11
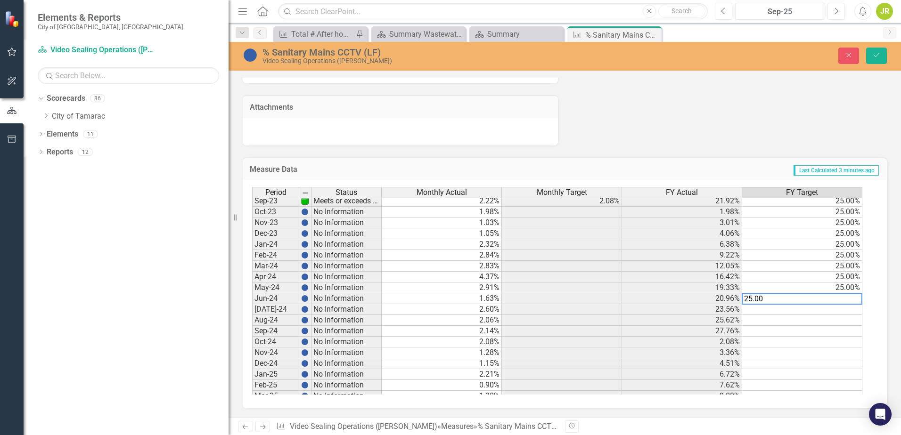
type textarea "25.00"
click at [808, 312] on td at bounding box center [802, 309] width 120 height 11
type textarea "25.00"
click at [809, 321] on td at bounding box center [802, 320] width 120 height 11
type textarea "25.00"
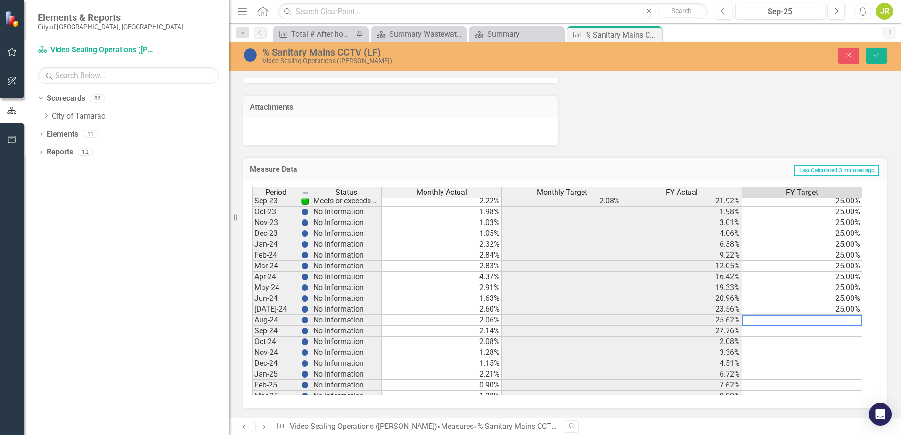
click at [810, 334] on td at bounding box center [802, 331] width 120 height 11
type textarea "25.00"
click at [815, 344] on td at bounding box center [802, 342] width 120 height 11
type textarea "25.00"
click at [816, 358] on td at bounding box center [802, 353] width 120 height 11
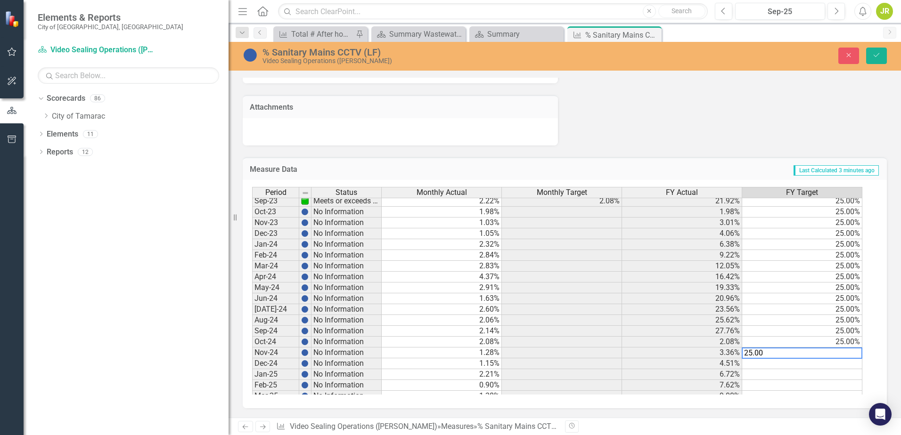
type textarea "25.00"
click at [816, 369] on td at bounding box center [802, 364] width 120 height 11
type textarea "25.00"
click at [819, 378] on td at bounding box center [802, 374] width 120 height 11
type textarea "25.00"
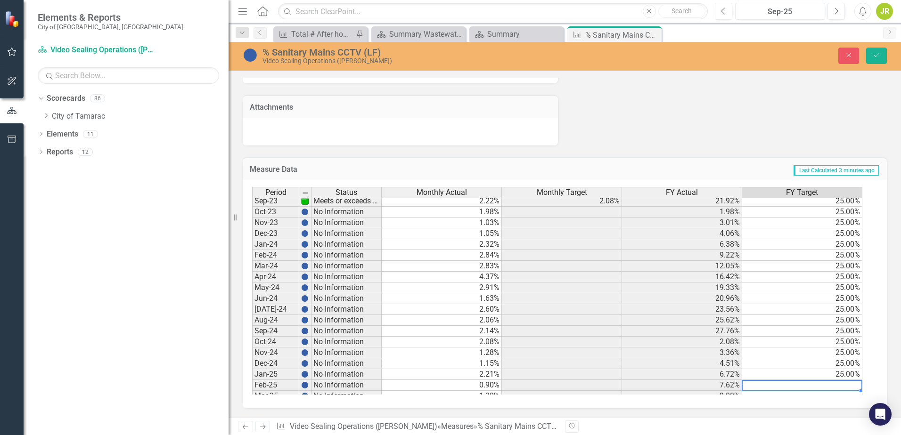
click at [820, 389] on td at bounding box center [802, 385] width 120 height 11
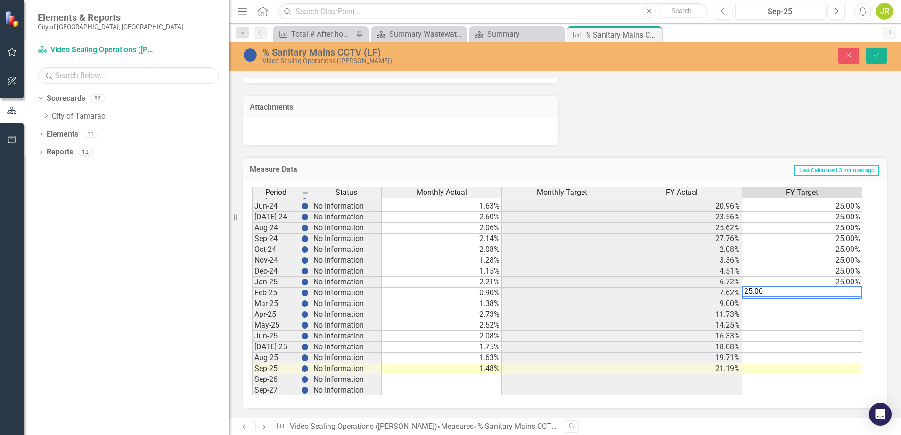
scroll to position [346, 0]
type textarea "25.00"
click at [833, 307] on tbody "Nov-22 Slightly below target 1.83% 2.08% 3.86% 25.00% Dec-22 Below target 1.33%…" at bounding box center [557, 193] width 610 height 401
type textarea "25.00"
click at [829, 318] on td at bounding box center [802, 313] width 120 height 11
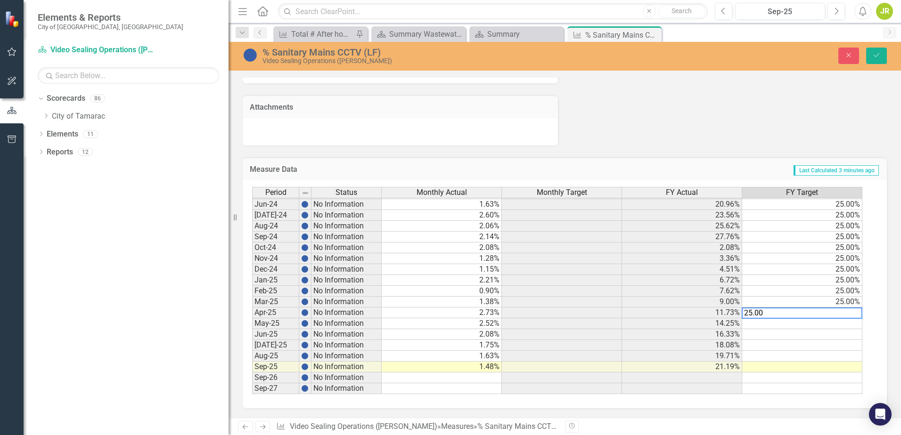
type textarea "25.00"
click at [827, 328] on td at bounding box center [802, 324] width 120 height 11
type textarea "25.00"
click at [252, 342] on div "Period Status Monthly Actual Monthly Target FY Actual FY Target May-23 Slightly…" at bounding box center [252, 221] width 0 height 348
type textarea "25.00"
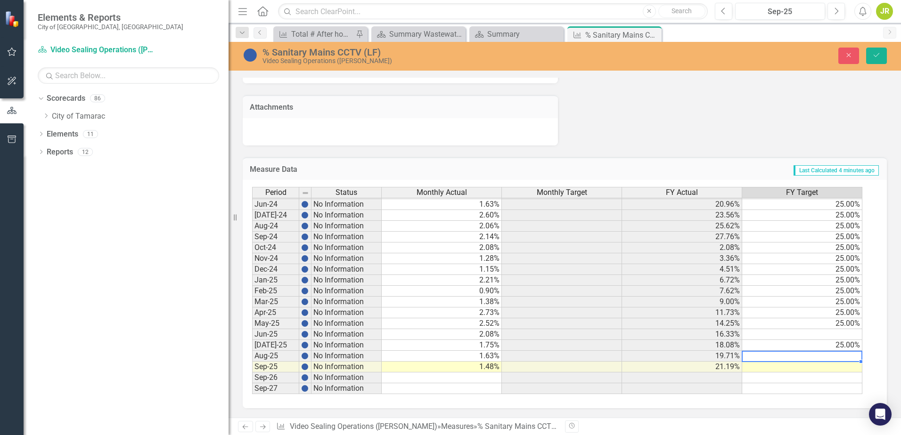
click at [828, 360] on td at bounding box center [802, 356] width 120 height 11
click at [831, 339] on td at bounding box center [802, 334] width 120 height 11
type textarea "25.00"
click at [826, 359] on td at bounding box center [802, 356] width 120 height 11
type textarea "25.00"
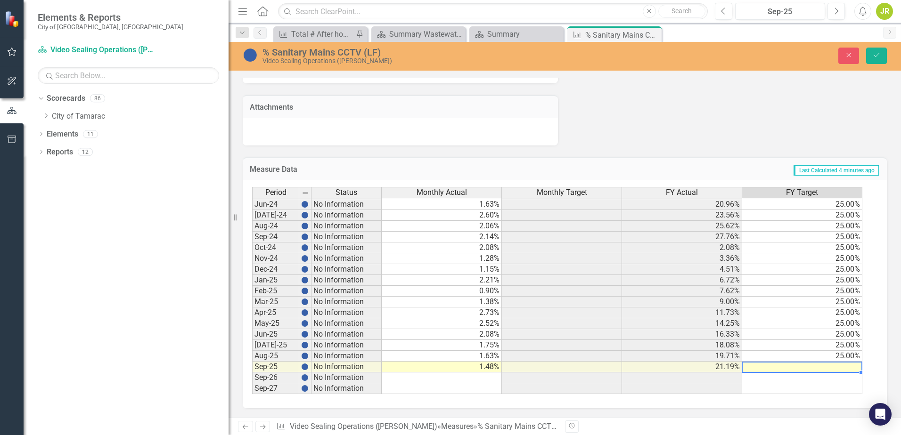
click at [829, 371] on td at bounding box center [802, 367] width 120 height 11
type textarea "25.00"
click at [823, 379] on td at bounding box center [802, 378] width 120 height 11
click at [874, 52] on icon "Save" at bounding box center [876, 55] width 8 height 7
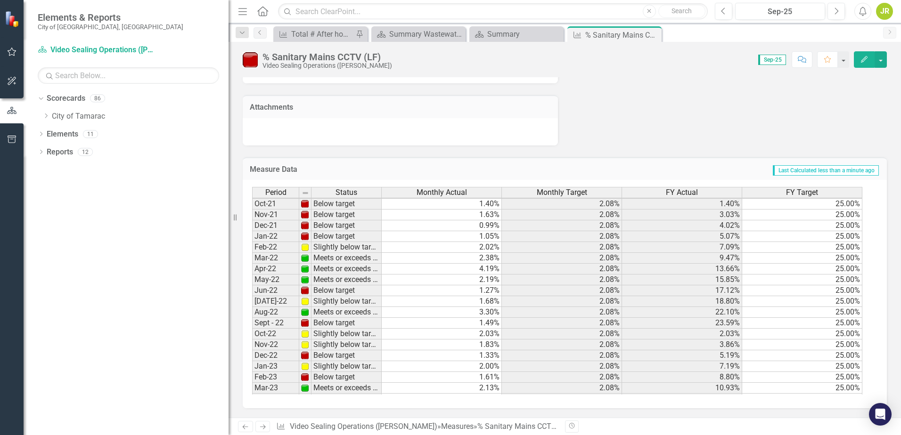
scroll to position [0, 0]
click at [509, 33] on div "Summary" at bounding box center [518, 34] width 62 height 12
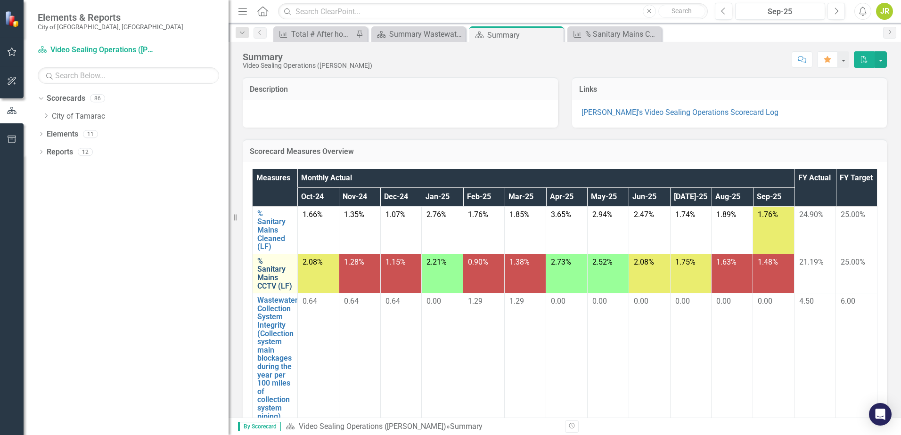
click at [266, 272] on link "% Sanitary Mains CCTV (LF)" at bounding box center [274, 273] width 35 height 33
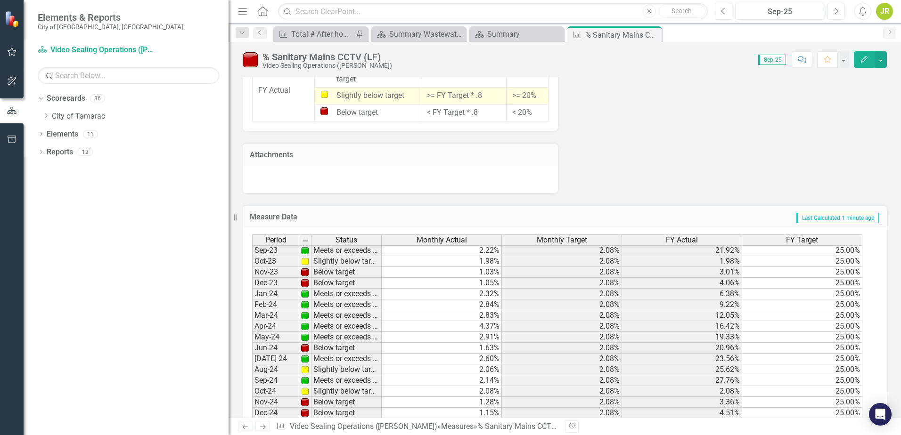
scroll to position [283, 0]
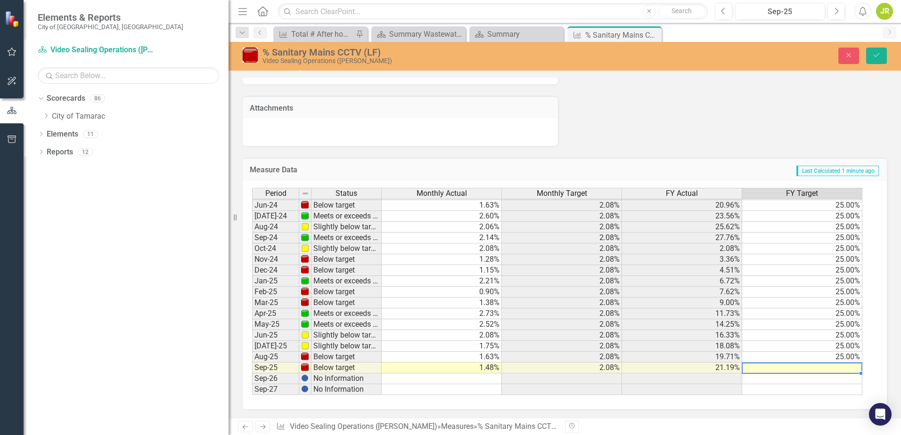
click at [840, 359] on td "25.00%" at bounding box center [802, 357] width 120 height 11
click at [843, 348] on td "25.00%" at bounding box center [802, 346] width 120 height 11
click at [845, 336] on td "25.00%" at bounding box center [802, 335] width 120 height 11
click at [846, 323] on td "25.00%" at bounding box center [802, 324] width 120 height 11
click at [848, 314] on td "25.00%" at bounding box center [802, 314] width 120 height 11
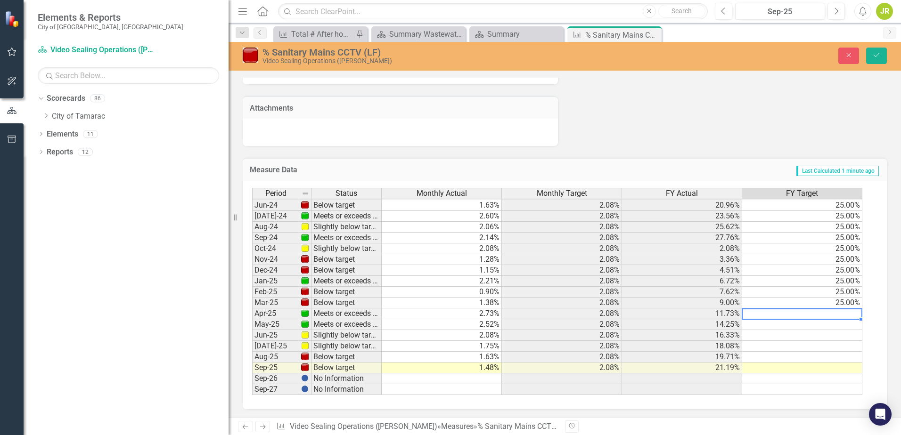
click at [847, 304] on td "25.00%" at bounding box center [802, 303] width 120 height 11
click at [846, 290] on td "25.00%" at bounding box center [802, 292] width 120 height 11
click at [846, 280] on td "25.00%" at bounding box center [802, 281] width 120 height 11
click at [848, 269] on td "25.00%" at bounding box center [802, 270] width 120 height 11
click at [848, 259] on td "25.00%" at bounding box center [802, 259] width 120 height 11
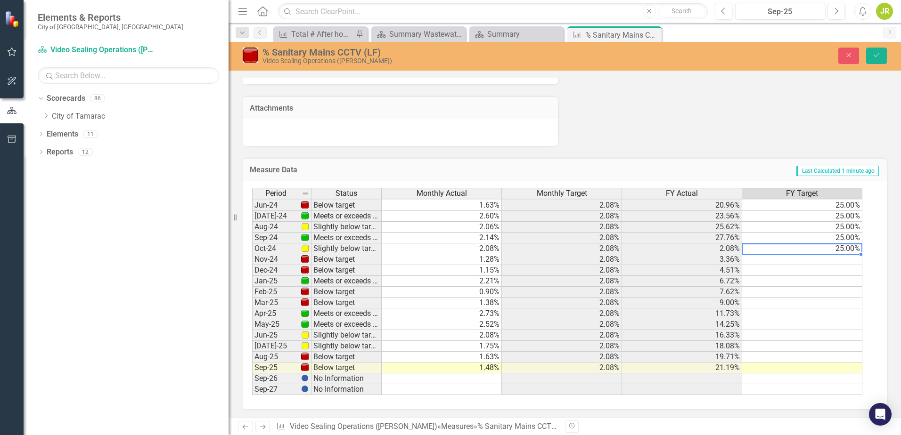
click at [847, 248] on td "25.00%" at bounding box center [802, 249] width 120 height 11
click at [847, 238] on td "25.00%" at bounding box center [802, 238] width 120 height 11
click at [252, 254] on div "Period Status Monthly Actual Monthly Target FY Actual FY Target May-23 Slightly…" at bounding box center [252, 222] width 0 height 348
click at [882, 54] on button "Save" at bounding box center [876, 56] width 21 height 16
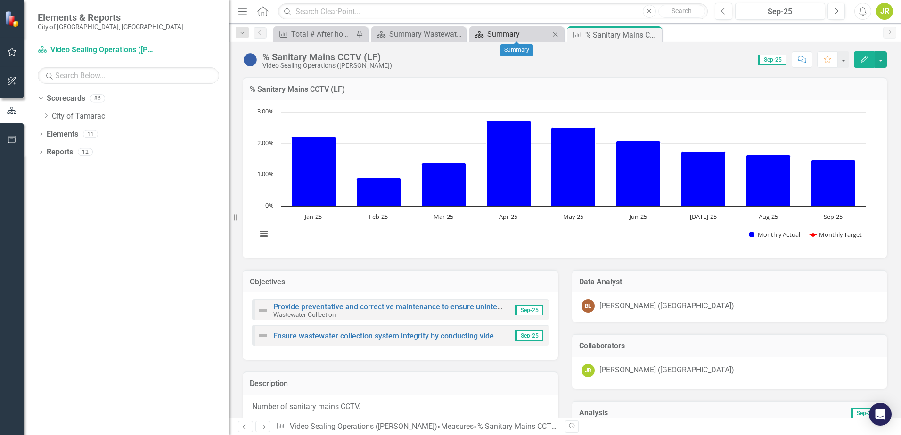
click at [512, 38] on div "Summary" at bounding box center [518, 34] width 62 height 12
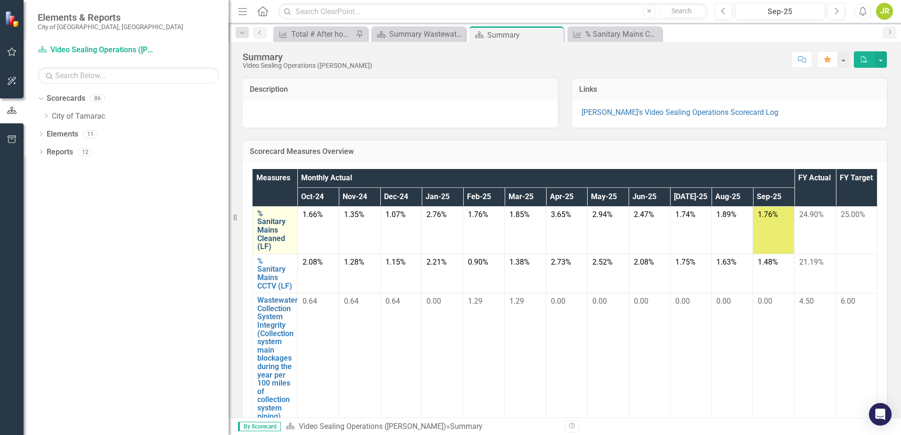
click at [271, 237] on link "% Sanitary Mains Cleaned (LF)" at bounding box center [274, 230] width 35 height 41
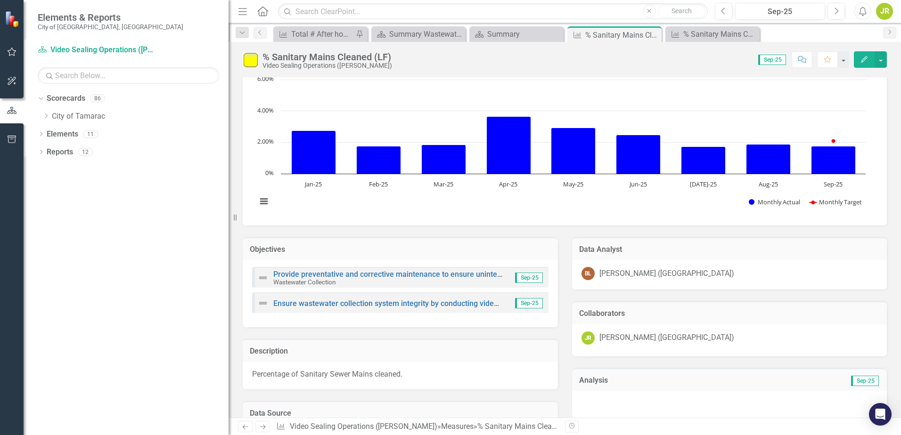
scroll to position [47, 0]
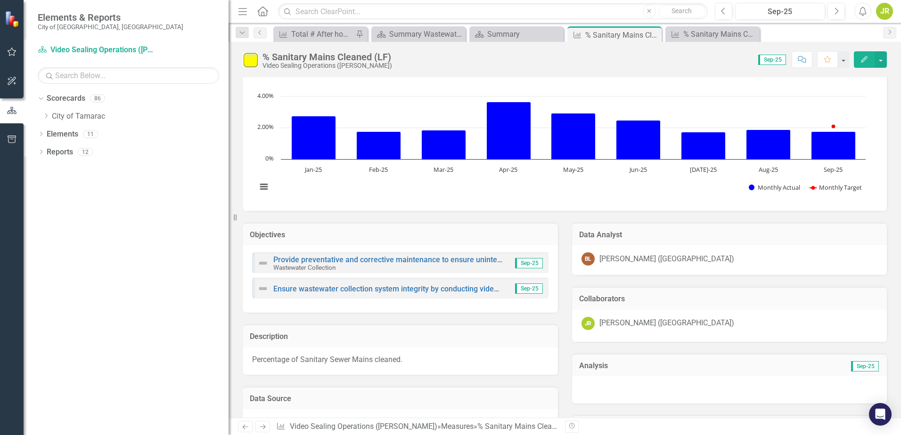
click at [598, 386] on div at bounding box center [729, 390] width 315 height 27
click at [597, 385] on div at bounding box center [729, 390] width 315 height 27
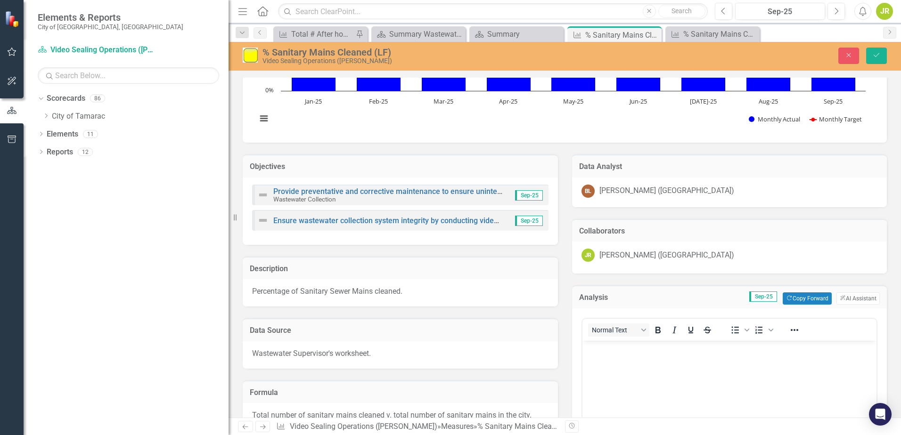
scroll to position [141, 0]
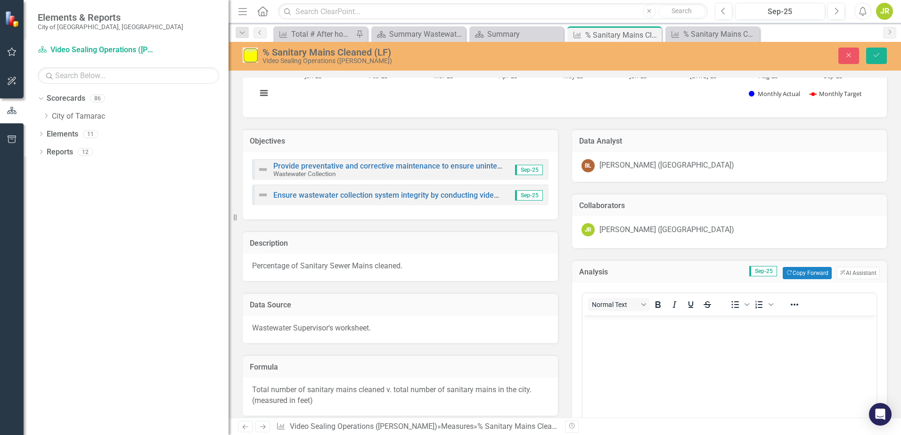
click at [589, 328] on p "Rich Text Area. Press ALT-0 for help." at bounding box center [729, 323] width 290 height 11
click at [878, 55] on icon "submit" at bounding box center [877, 55] width 6 height 4
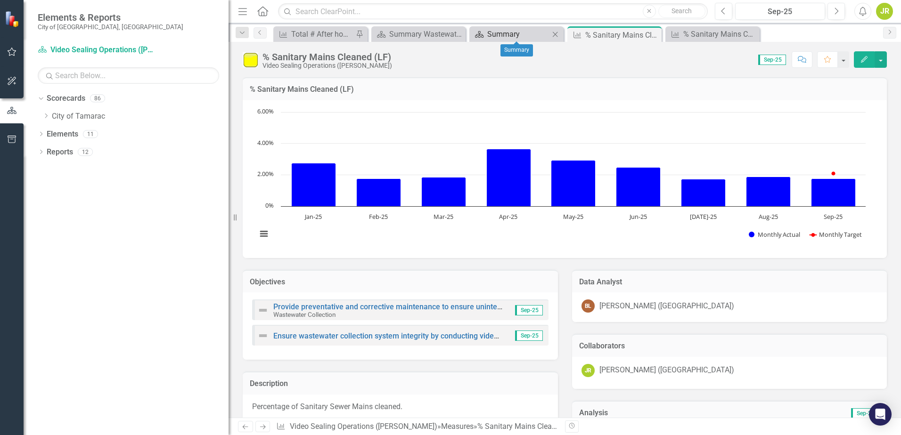
click at [527, 34] on div "Summary" at bounding box center [518, 34] width 62 height 12
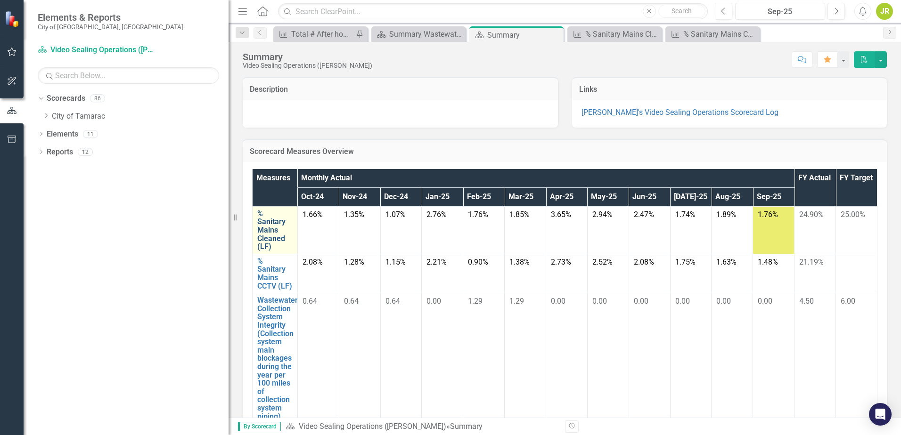
click at [268, 234] on link "% Sanitary Mains Cleaned (LF)" at bounding box center [274, 230] width 35 height 41
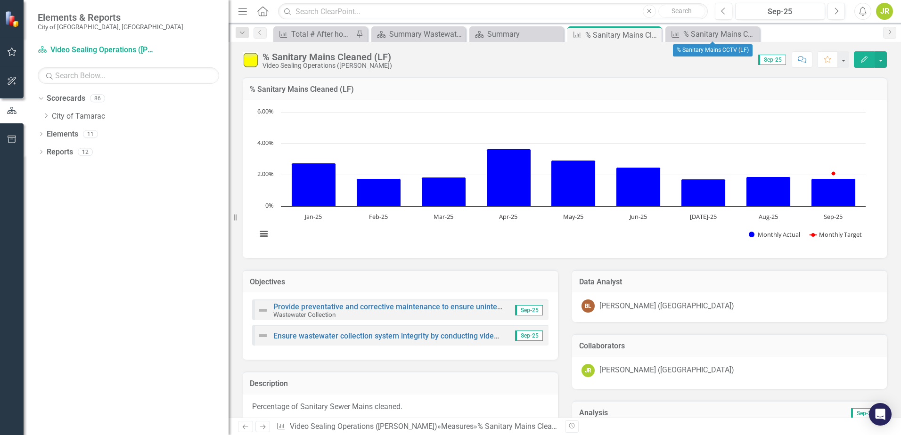
click at [0, 0] on icon "Close" at bounding box center [0, 0] width 0 height 0
click at [657, 33] on icon "Close" at bounding box center [652, 35] width 9 height 8
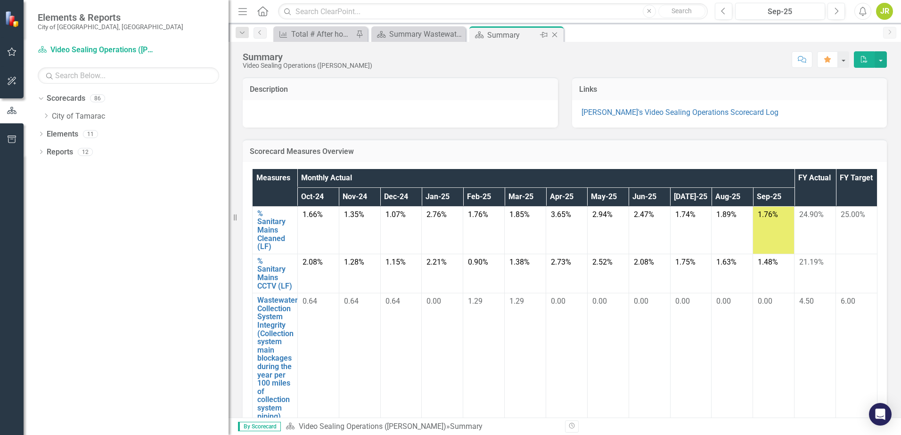
click at [557, 35] on icon "Close" at bounding box center [554, 35] width 9 height 8
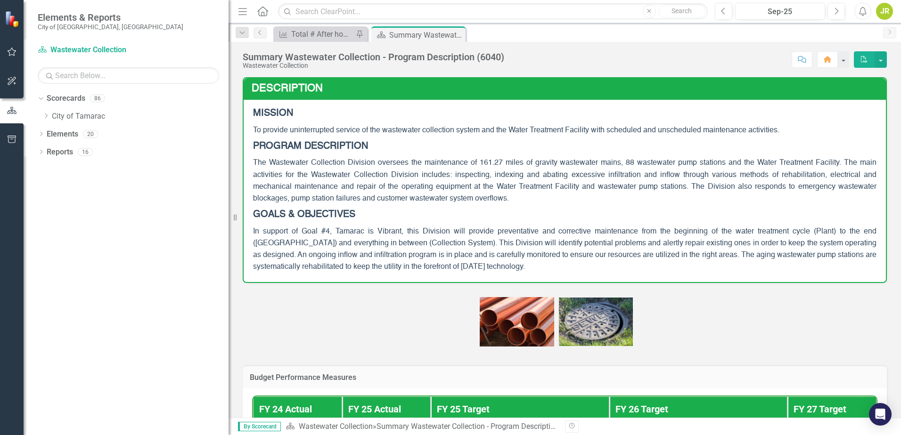
drag, startPoint x: 455, startPoint y: 33, endPoint x: 418, endPoint y: 41, distance: 38.3
click at [0, 0] on icon "Close" at bounding box center [0, 0] width 0 height 0
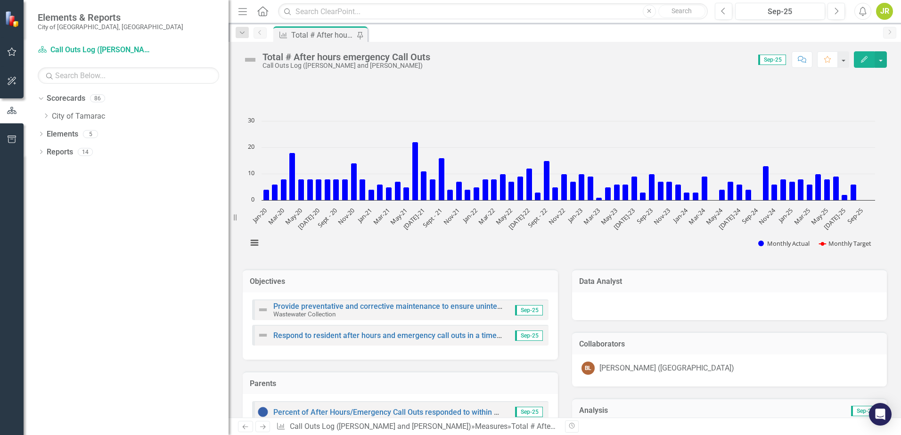
click at [134, 219] on div "Dropdown Scorecards 86 Dropdown City of Tamarac Dropdown Building Certificate o…" at bounding box center [126, 263] width 205 height 344
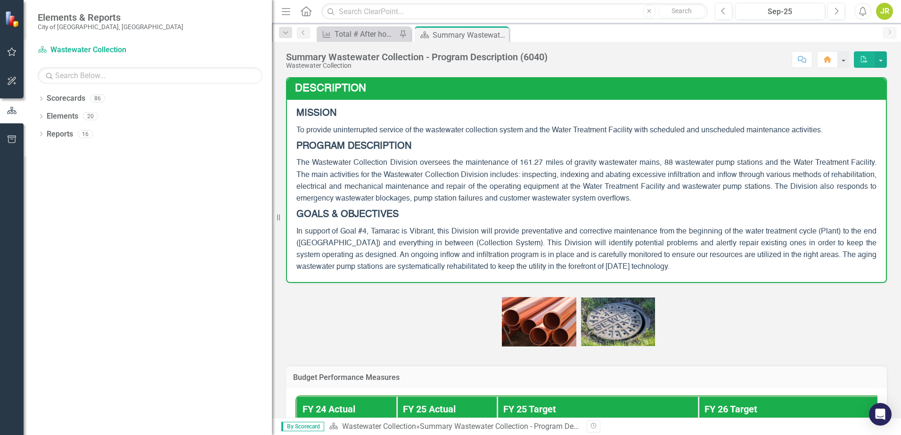
drag, startPoint x: 142, startPoint y: 180, endPoint x: 153, endPoint y: 156, distance: 26.6
click at [272, 180] on div "Resize" at bounding box center [276, 217] width 8 height 435
click at [42, 99] on icon "Dropdown" at bounding box center [41, 99] width 7 height 5
click at [46, 115] on icon "Dropdown" at bounding box center [45, 116] width 7 height 6
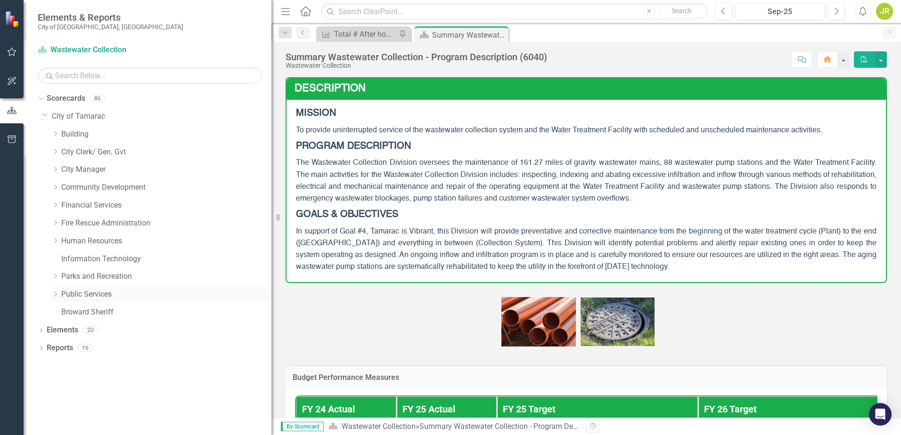
click at [54, 294] on icon "Dropdown" at bounding box center [55, 295] width 7 height 6
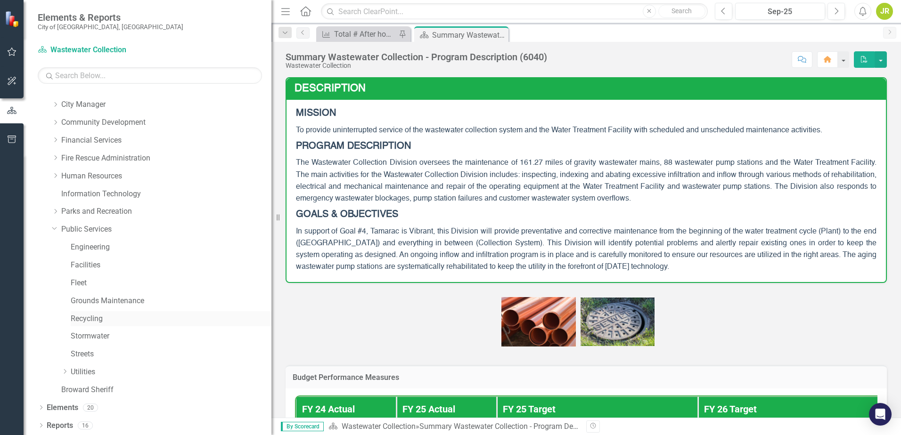
scroll to position [66, 0]
click at [66, 370] on icon "Dropdown" at bounding box center [64, 372] width 7 height 6
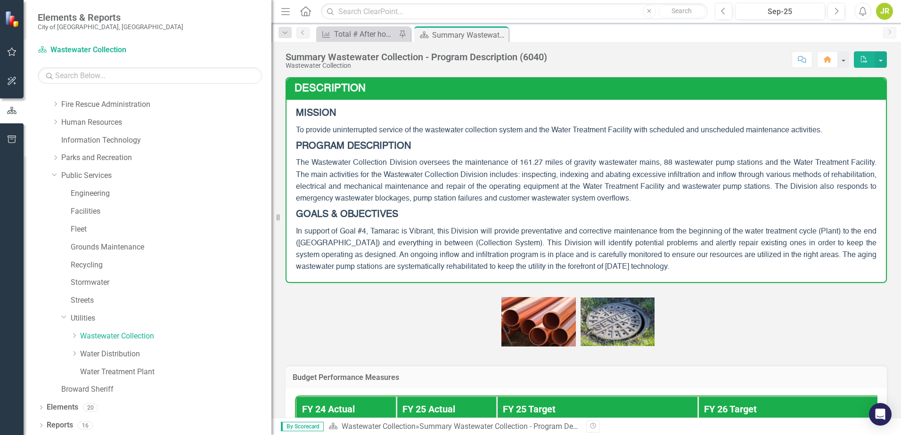
scroll to position [119, 0]
click at [76, 337] on icon "Dropdown" at bounding box center [74, 336] width 7 height 6
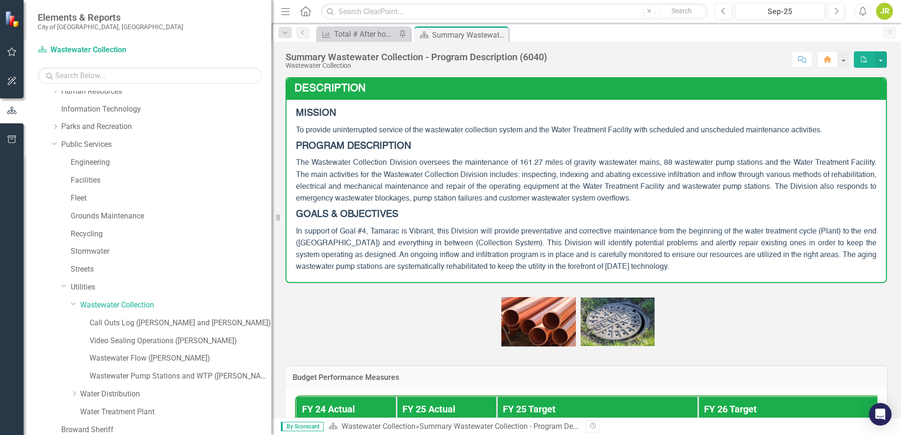
scroll to position [166, 0]
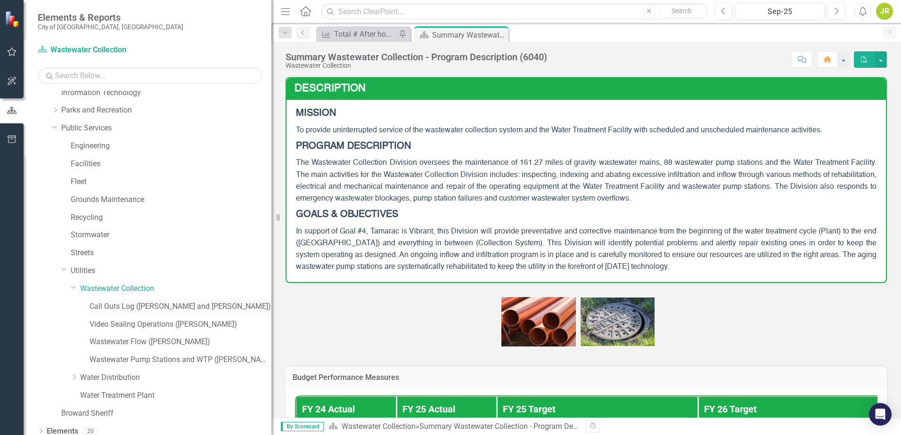
click at [121, 306] on link "Call Outs Log ([PERSON_NAME] and [PERSON_NAME])" at bounding box center [181, 307] width 182 height 11
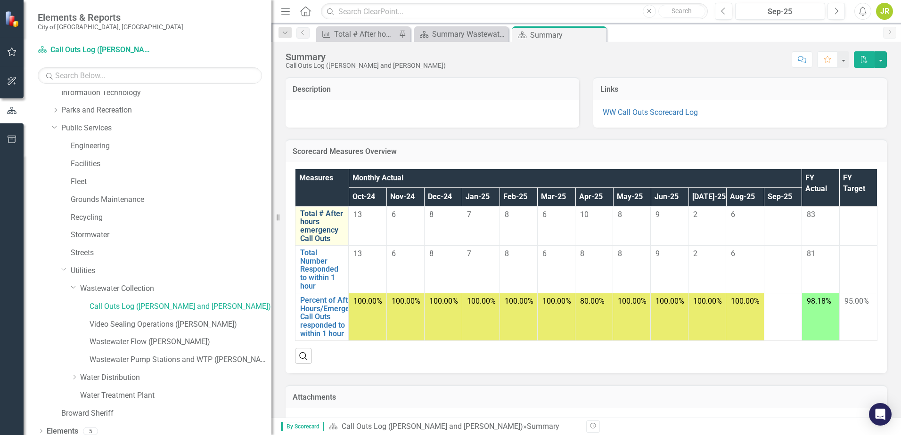
click at [326, 222] on link "Total # After hours emergency Call Outs" at bounding box center [321, 226] width 43 height 33
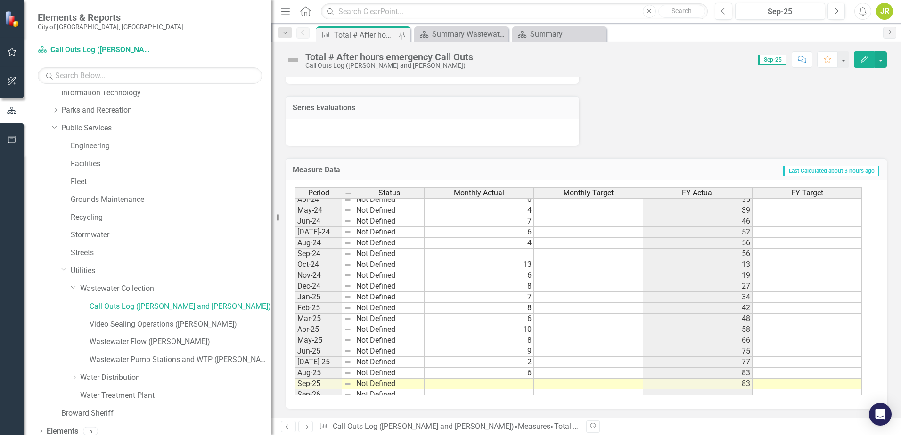
scroll to position [346, 0]
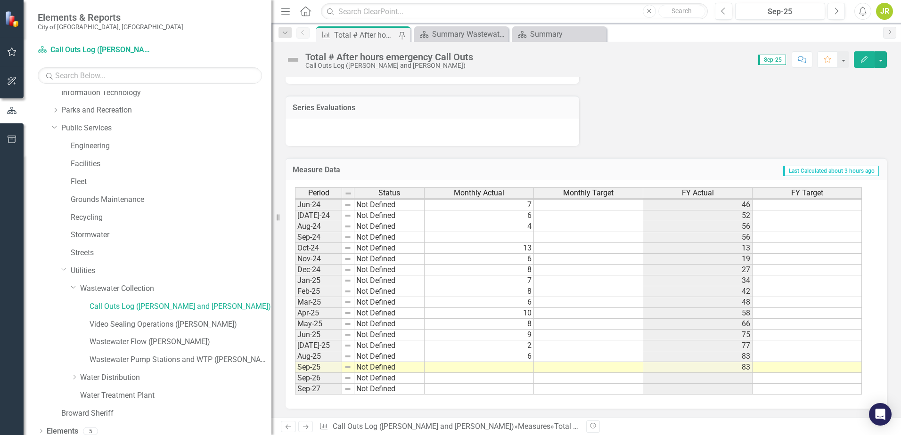
click at [493, 370] on td at bounding box center [479, 367] width 109 height 11
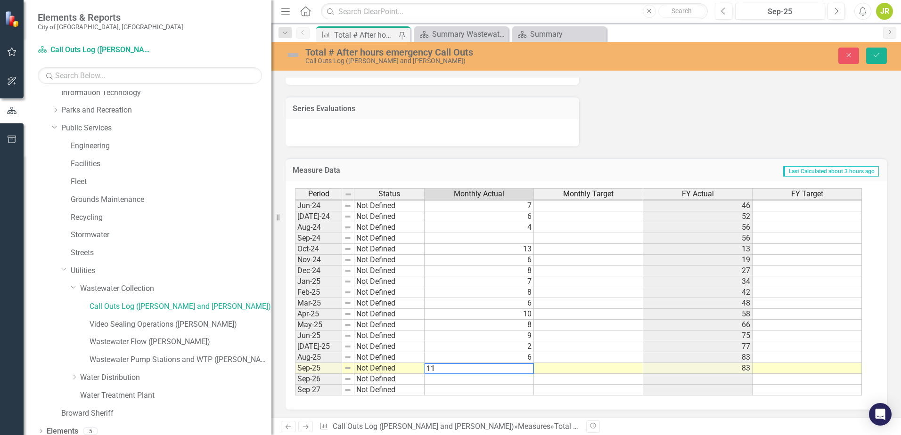
type textarea "11"
click at [499, 382] on td at bounding box center [479, 379] width 109 height 11
click at [874, 54] on icon "Save" at bounding box center [876, 55] width 8 height 7
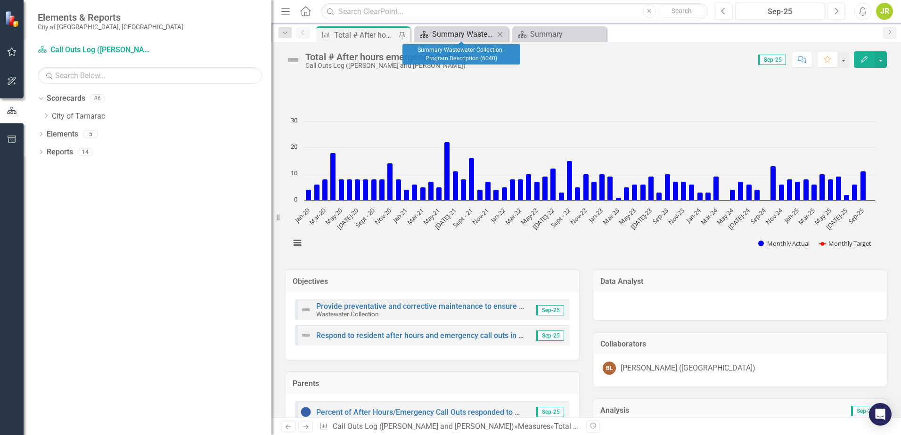
scroll to position [0, 0]
